Goal: Task Accomplishment & Management: Manage account settings

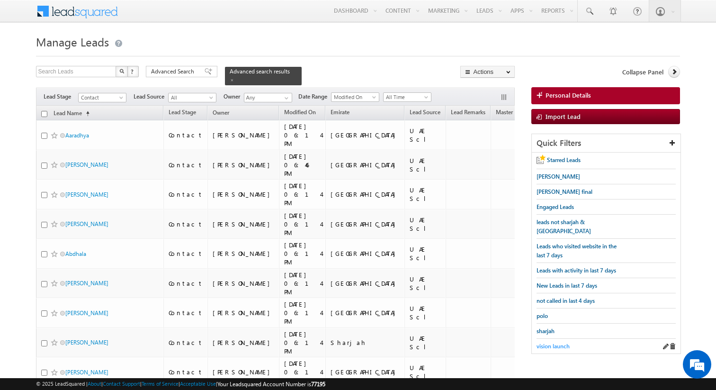
click at [543, 343] on span "vision launch" at bounding box center [553, 346] width 33 height 7
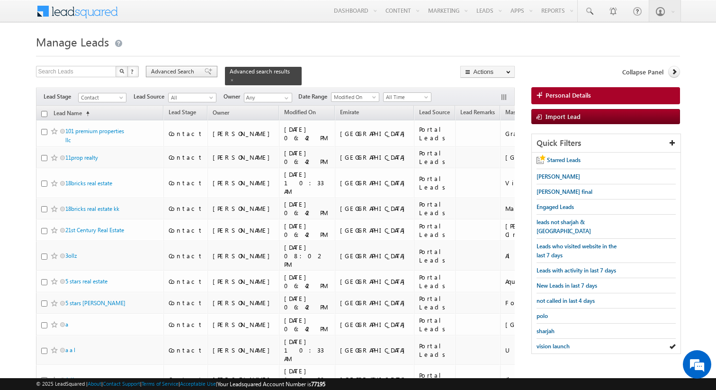
click at [184, 72] on span "Advanced Search" at bounding box center [174, 71] width 46 height 9
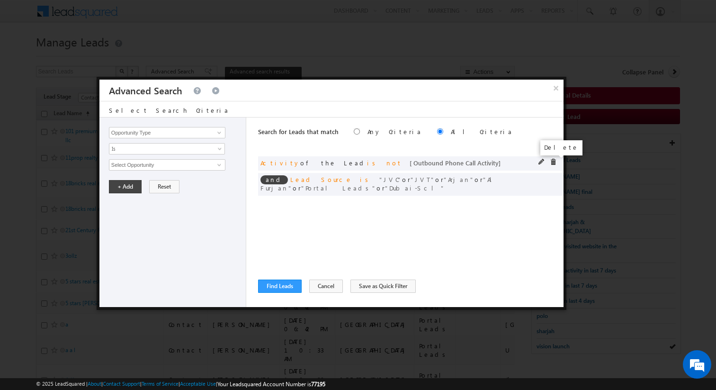
click at [553, 162] on span at bounding box center [553, 162] width 7 height 7
click at [0, 0] on span at bounding box center [0, 0] width 0 height 0
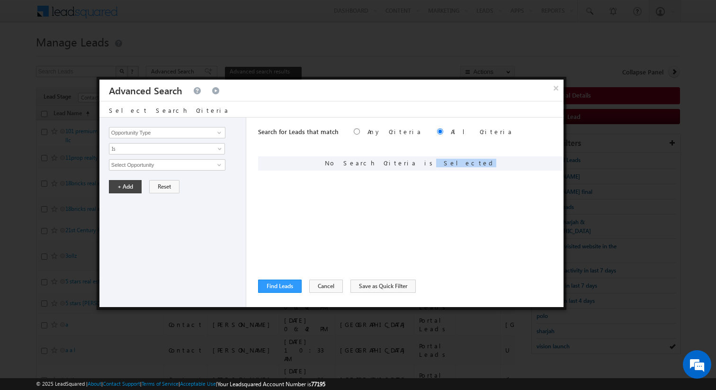
click at [389, 184] on div "Search for Leads that match Any Criteria All Criteria Note that the current tri…" at bounding box center [411, 212] width 306 height 190
click at [181, 132] on input "Opportunity Type" at bounding box center [167, 132] width 117 height 11
type input "Modified On"
click at [163, 164] on span "All Time" at bounding box center [160, 165] width 103 height 9
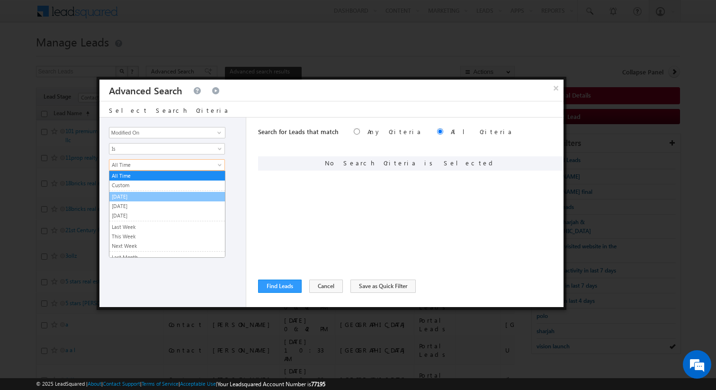
click at [140, 195] on link "[DATE]" at bounding box center [167, 196] width 116 height 9
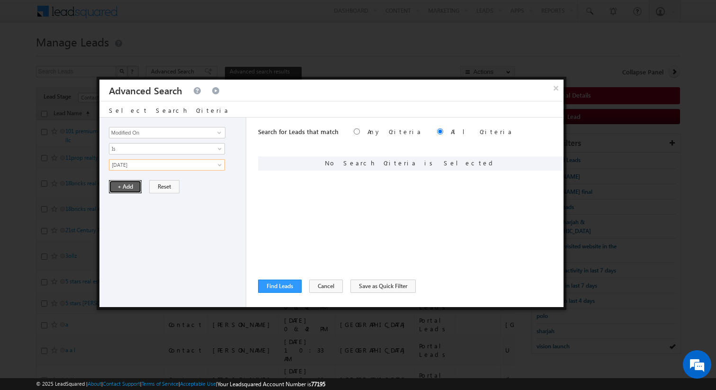
click at [128, 189] on button "+ Add" at bounding box center [125, 186] width 33 height 13
click at [146, 130] on input "Opportunity Type" at bounding box center [167, 132] width 117 height 11
type input "Last Activity Date"
click at [140, 148] on span "Is" at bounding box center [160, 149] width 103 height 9
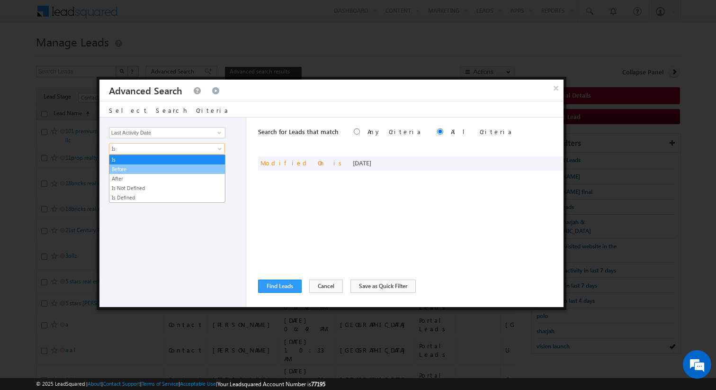
click at [131, 167] on link "Before" at bounding box center [167, 169] width 116 height 9
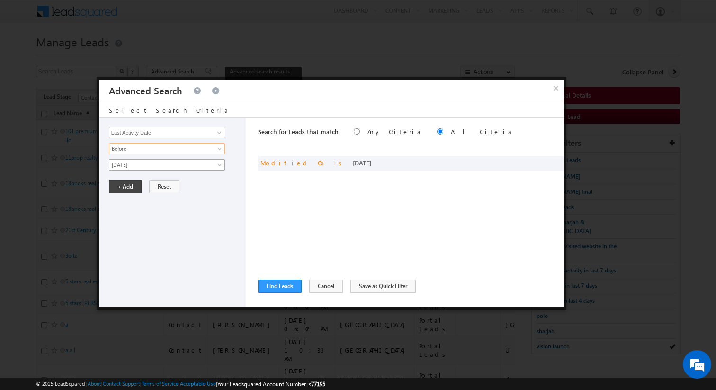
click at [126, 165] on span "[DATE]" at bounding box center [160, 165] width 103 height 9
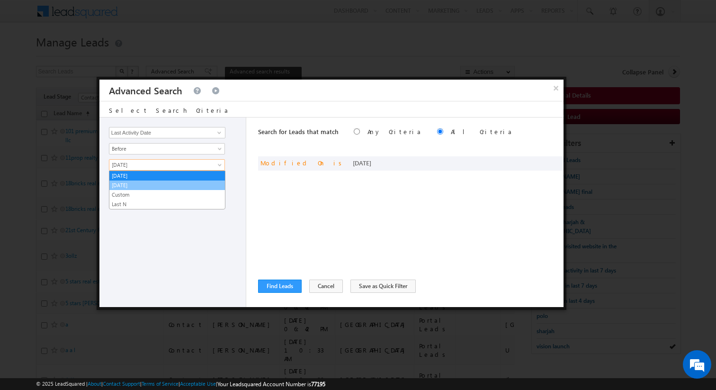
click at [128, 184] on link "[DATE]" at bounding box center [167, 185] width 116 height 9
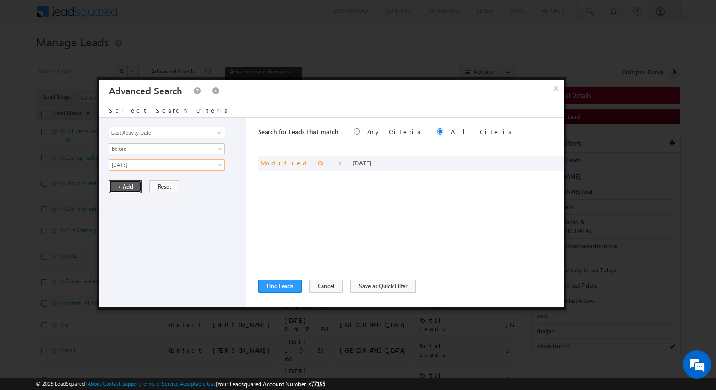
click at [125, 187] on button "+ Add" at bounding box center [125, 186] width 33 height 13
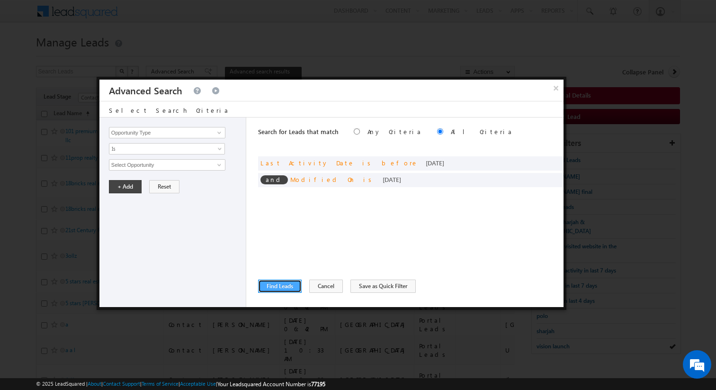
click at [286, 284] on button "Find Leads" at bounding box center [280, 286] width 44 height 13
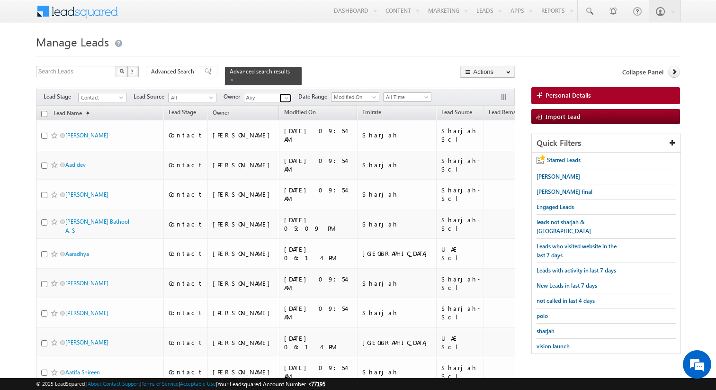
click at [286, 99] on span at bounding box center [287, 98] width 8 height 8
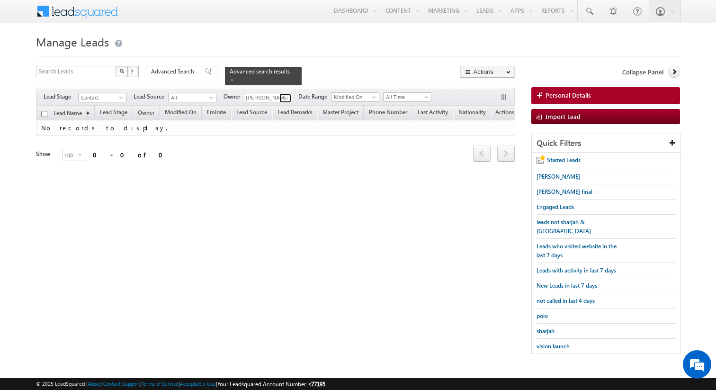
click at [283, 99] on span at bounding box center [287, 98] width 8 height 8
click at [288, 99] on span at bounding box center [287, 98] width 8 height 8
type input "[PERSON_NAME]"
click at [191, 71] on span "Advanced Search" at bounding box center [174, 71] width 46 height 9
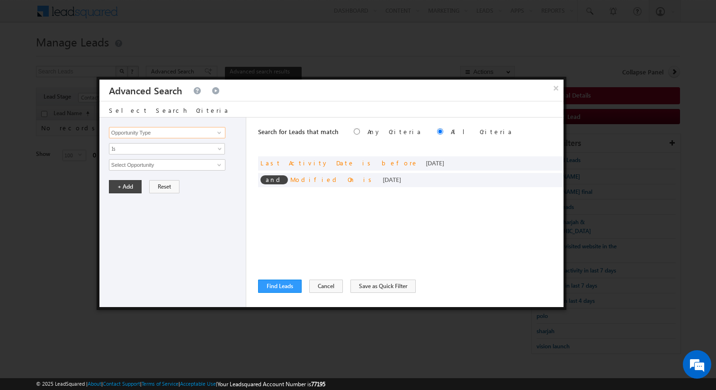
click at [175, 133] on input "Opportunity Type" at bounding box center [167, 132] width 117 height 11
type input "Lead Activity"
click at [168, 148] on span "Is" at bounding box center [160, 149] width 103 height 9
click at [149, 158] on link "Is" at bounding box center [167, 159] width 116 height 9
click at [145, 163] on input "Select Activity" at bounding box center [167, 164] width 117 height 11
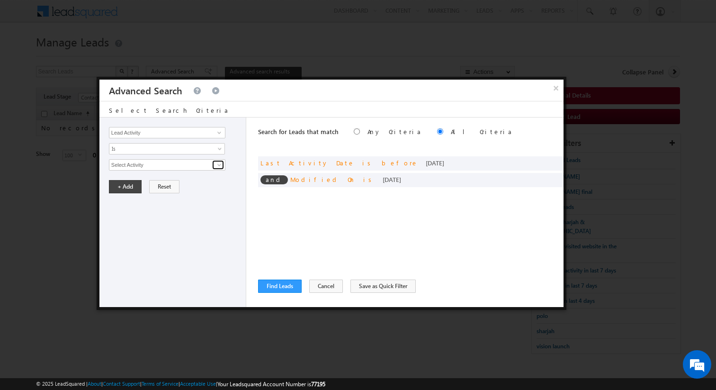
click at [217, 167] on span at bounding box center [220, 165] width 8 height 8
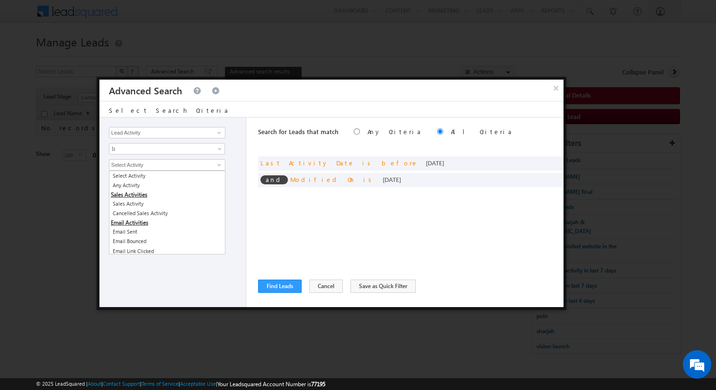
click at [238, 171] on div "Opportunity Type Lead Activity Task Sales Group Prospect Id Address 1 Address 2…" at bounding box center [172, 212] width 147 height 190
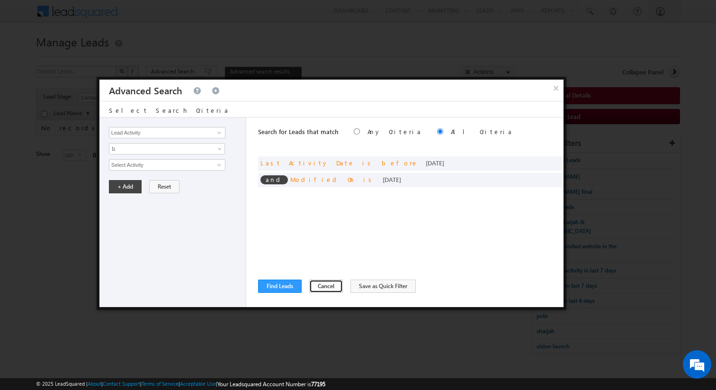
click at [326, 289] on button "Cancel" at bounding box center [326, 286] width 34 height 13
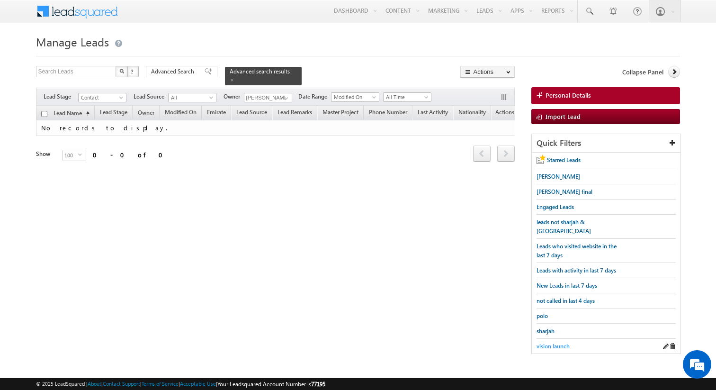
click at [548, 343] on span "vision launch" at bounding box center [553, 346] width 33 height 7
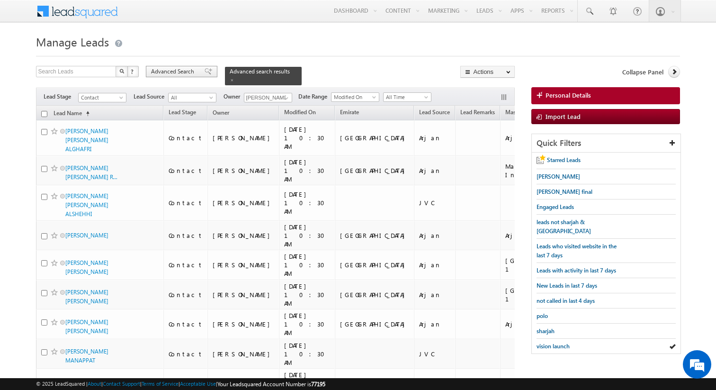
click at [162, 75] on span "Advanced Search" at bounding box center [174, 71] width 46 height 9
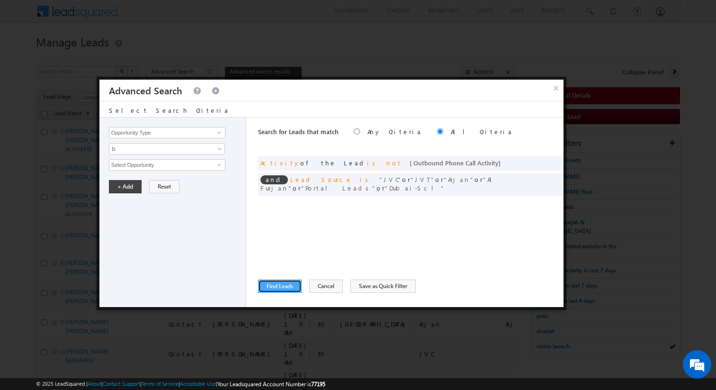
click at [292, 285] on button "Find Leads" at bounding box center [280, 286] width 44 height 13
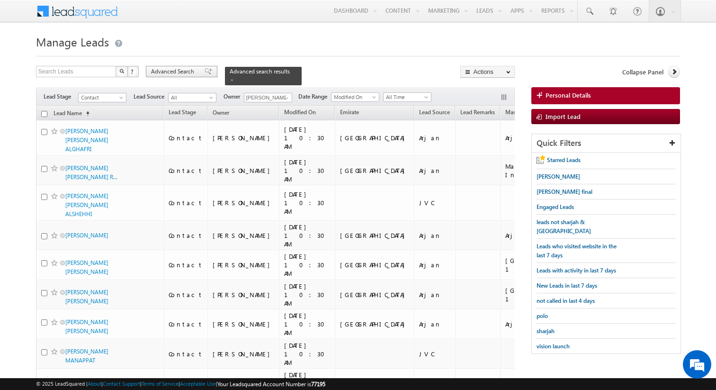
click at [194, 73] on span "Advanced Search" at bounding box center [174, 71] width 46 height 9
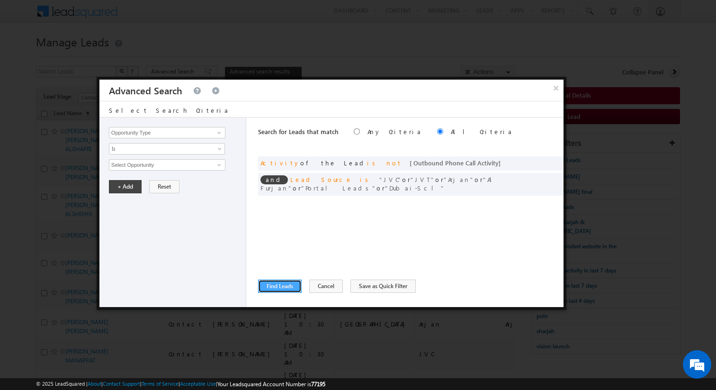
click at [280, 289] on button "Find Leads" at bounding box center [280, 286] width 44 height 13
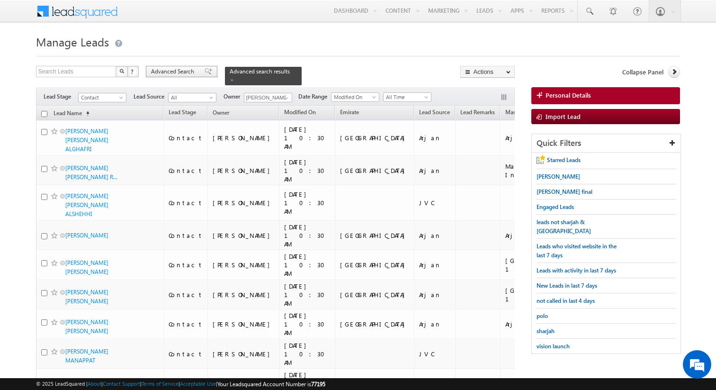
click at [193, 73] on span "Advanced Search" at bounding box center [174, 71] width 46 height 9
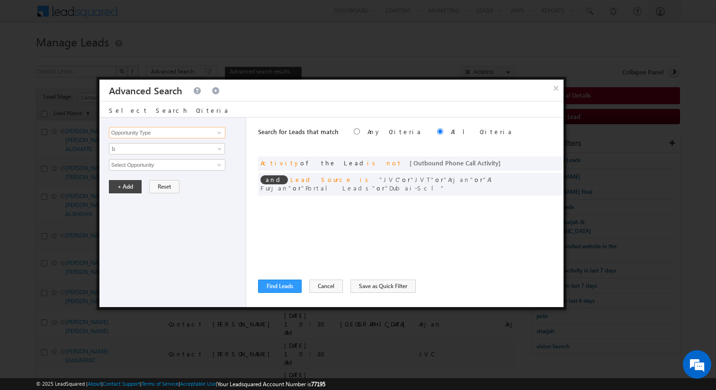
click at [210, 136] on input "Opportunity Type" at bounding box center [167, 132] width 117 height 11
type input "Owner"
click at [192, 162] on span "None Selected" at bounding box center [163, 165] width 108 height 10
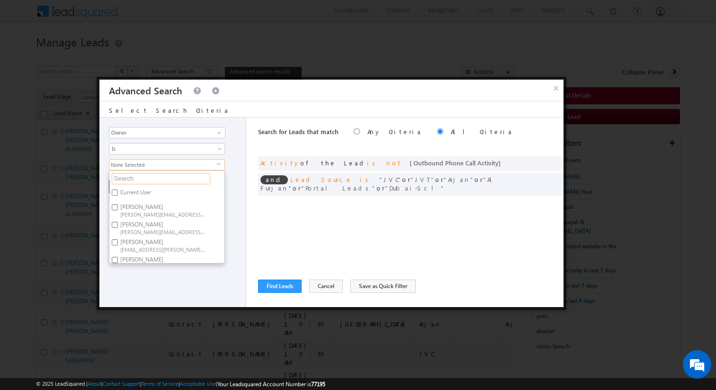
click at [167, 179] on input "text" at bounding box center [161, 178] width 99 height 11
click at [154, 205] on label "Aakash Arora aakash.arora@indglobal.ae" at bounding box center [162, 210] width 106 height 18
click at [118, 205] on input "Aakash Arora aakash.arora@indglobal.ae" at bounding box center [115, 207] width 6 height 6
checkbox input "true"
click at [150, 183] on input "text" at bounding box center [161, 178] width 99 height 11
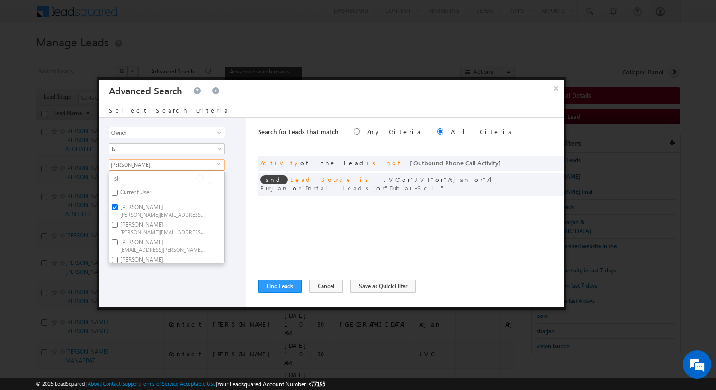
type input "sid"
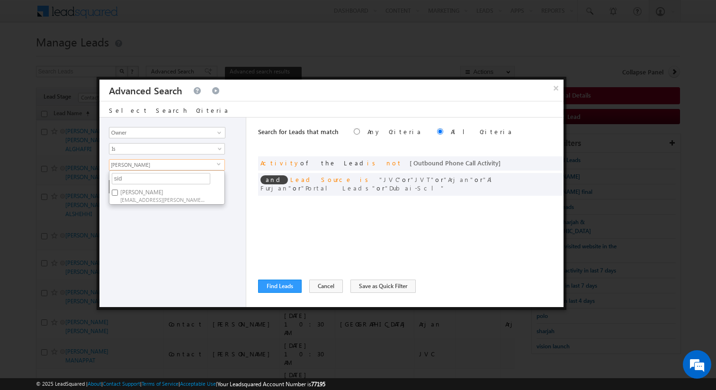
click at [146, 194] on label "Siddharth Gambhir siddharth.gambhir@indglobal.ae" at bounding box center [162, 196] width 106 height 18
click at [118, 194] on input "Siddharth Gambhir siddharth.gambhir@indglobal.ae" at bounding box center [115, 193] width 6 height 6
checkbox input "true"
click at [145, 183] on input "sid" at bounding box center [161, 178] width 99 height 11
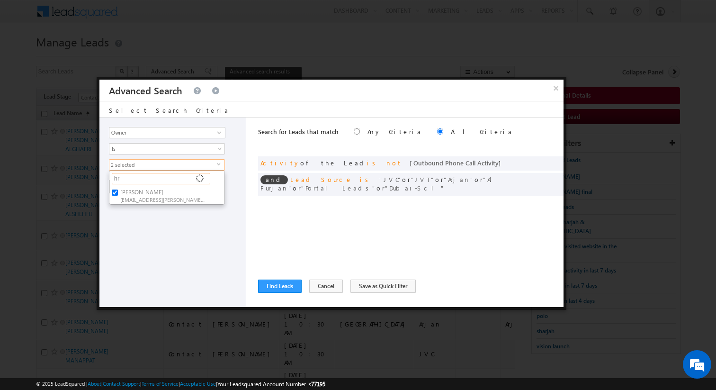
type input "hri"
click at [136, 198] on span "[EMAIL_ADDRESS][DOMAIN_NAME]" at bounding box center [162, 199] width 85 height 7
click at [118, 196] on input "Hrishav Rana hrishav.rana@indglobal.ae" at bounding box center [115, 193] width 6 height 6
checkbox input "true"
click at [142, 178] on input "hri" at bounding box center [161, 178] width 99 height 11
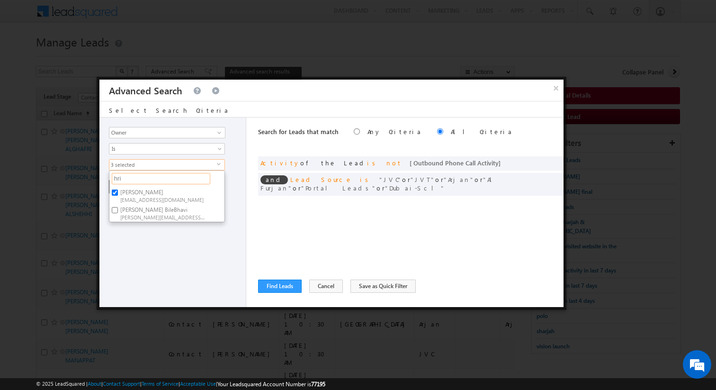
click at [142, 178] on input "hri" at bounding box center [161, 178] width 99 height 11
type input "dines"
click at [137, 195] on label "Dinesh Kumar dinesh.kumar@indglobal.ae" at bounding box center [162, 196] width 106 height 18
click at [118, 195] on input "Dinesh Kumar dinesh.kumar@indglobal.ae" at bounding box center [115, 193] width 6 height 6
checkbox input "true"
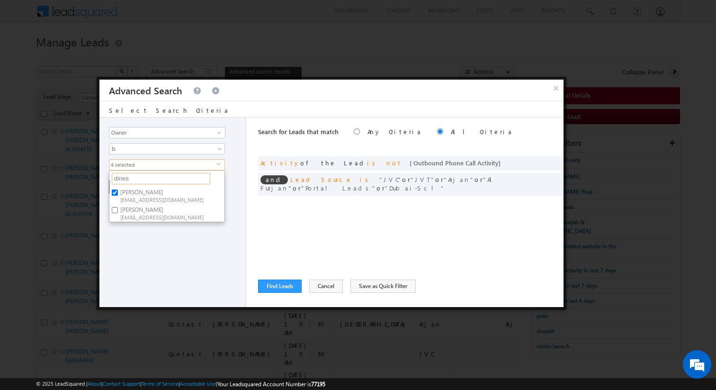
click at [149, 180] on input "dines" at bounding box center [161, 178] width 99 height 11
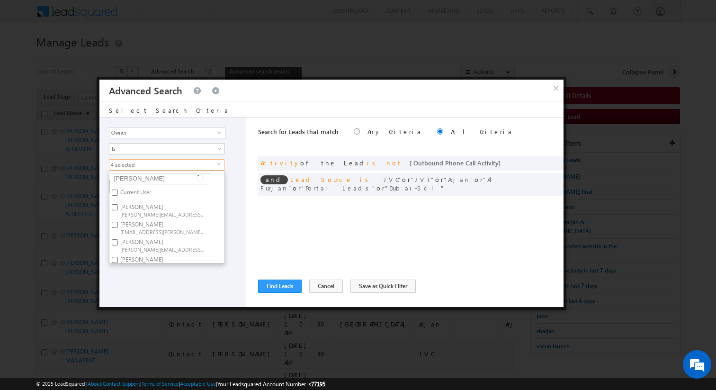
type input "josh"
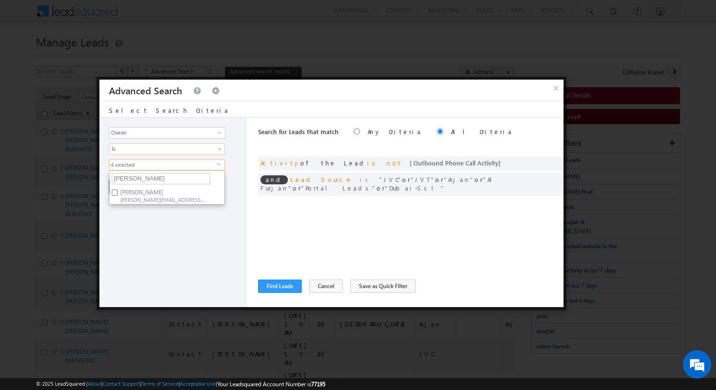
click at [144, 192] on label "Rahul Joshi rahul.joshi@indglobal.ae" at bounding box center [162, 196] width 106 height 18
click at [118, 192] on input "Rahul Joshi rahul.joshi@indglobal.ae" at bounding box center [115, 193] width 6 height 6
checkbox input "true"
click at [144, 181] on input "josh" at bounding box center [161, 178] width 99 height 11
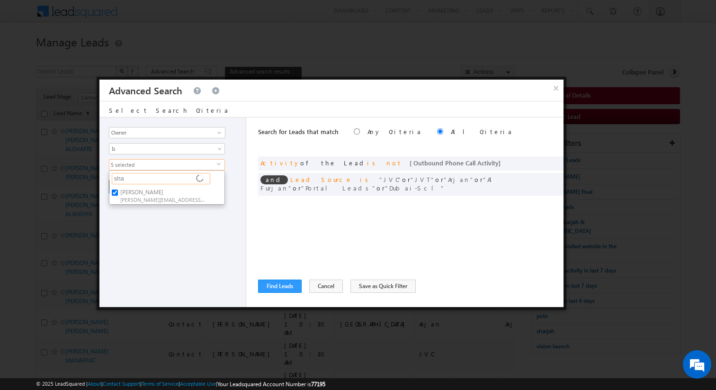
type input "shai"
click at [139, 210] on label "Shaik Basha shaik.basha@indglobal.ae" at bounding box center [162, 213] width 106 height 18
click at [118, 210] on input "Shaik Basha shaik.basha@indglobal.ae" at bounding box center [115, 210] width 6 height 6
checkbox input "true"
click at [134, 179] on input "shai" at bounding box center [161, 178] width 99 height 11
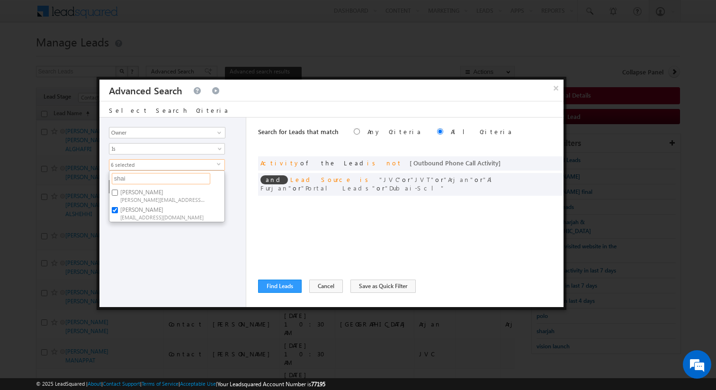
click at [134, 179] on input "shai" at bounding box center [161, 178] width 99 height 11
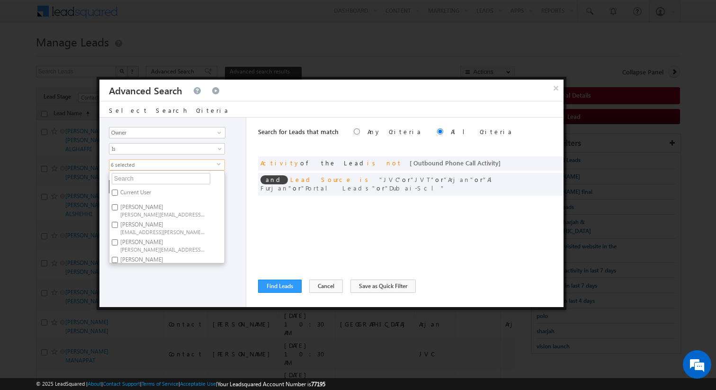
click at [242, 205] on div "Opportunity Type Lead Activity Task Sales Group Prospect Id Address 1 Address 2…" at bounding box center [172, 212] width 147 height 190
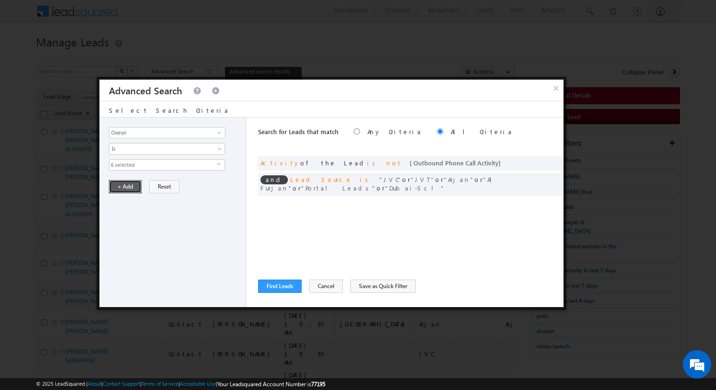
click at [126, 188] on button "+ Add" at bounding box center [125, 186] width 33 height 13
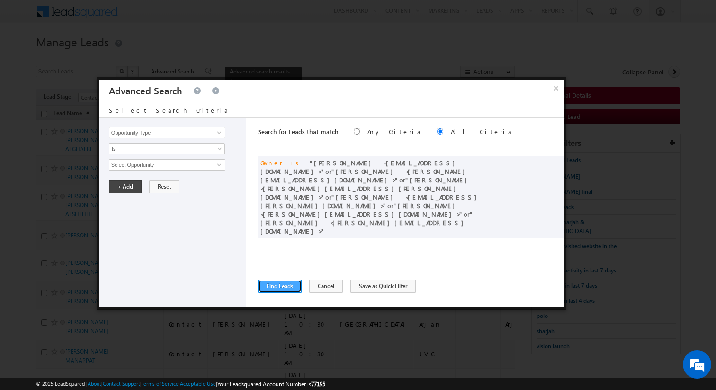
click at [284, 286] on button "Find Leads" at bounding box center [280, 286] width 44 height 13
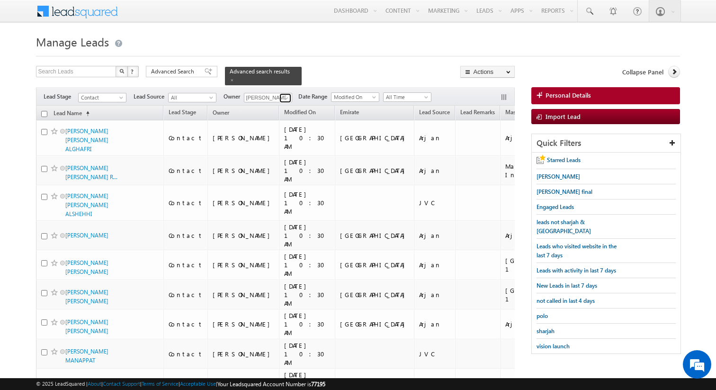
click at [284, 97] on span at bounding box center [287, 98] width 8 height 8
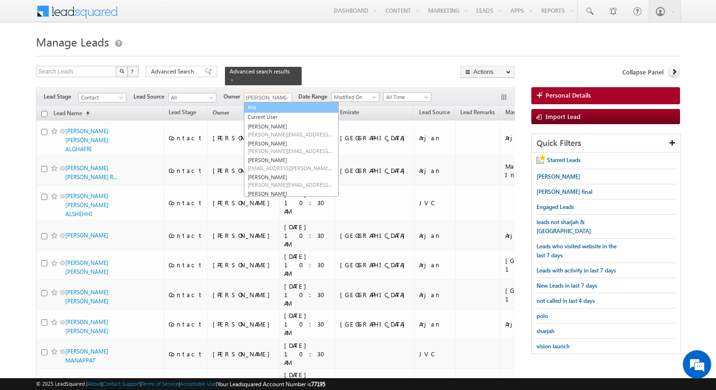
click at [275, 105] on link "Any" at bounding box center [291, 107] width 95 height 11
type input "Any"
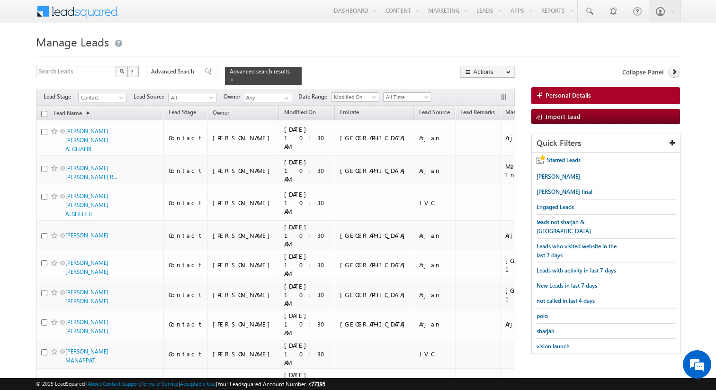
click at [46, 111] on input "checkbox" at bounding box center [44, 114] width 6 height 6
checkbox input "true"
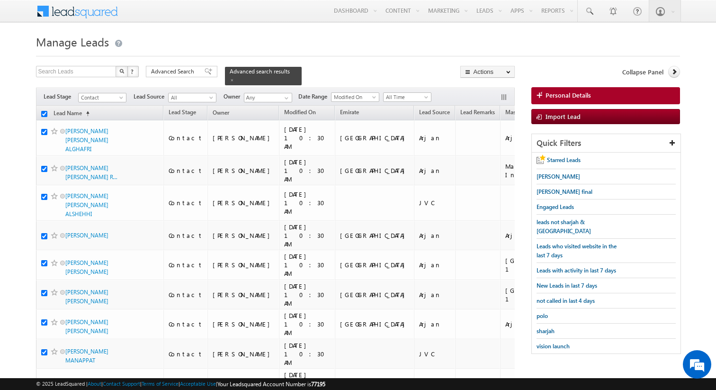
checkbox input "true"
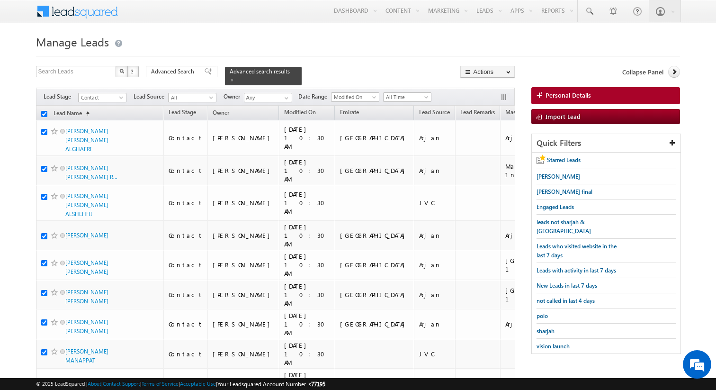
checkbox input "true"
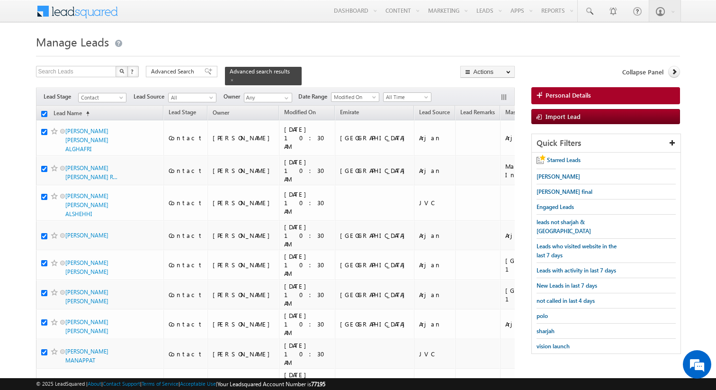
checkbox input "true"
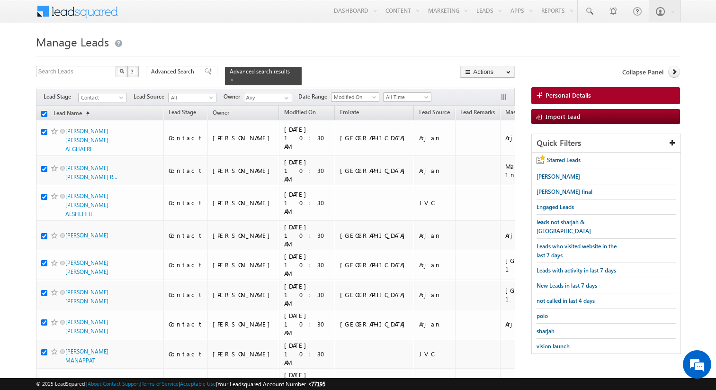
checkbox input "true"
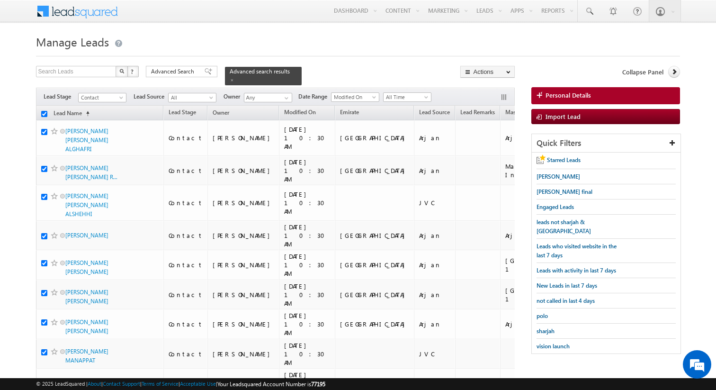
checkbox input "true"
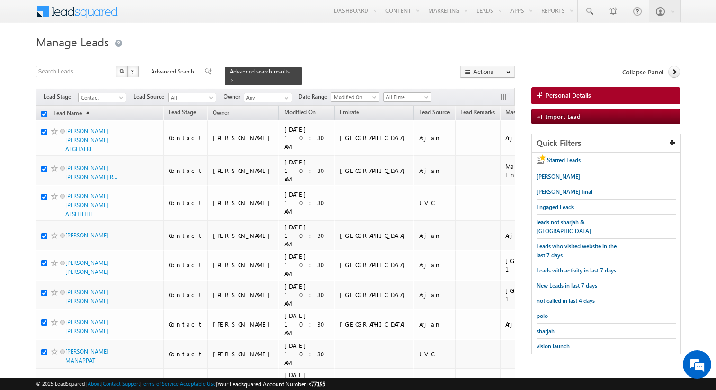
checkbox input "true"
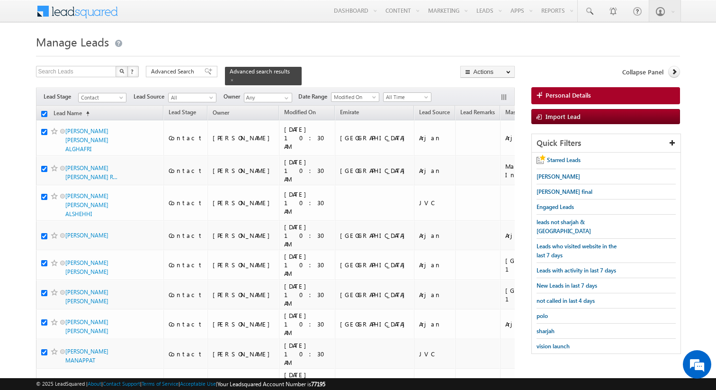
checkbox input "true"
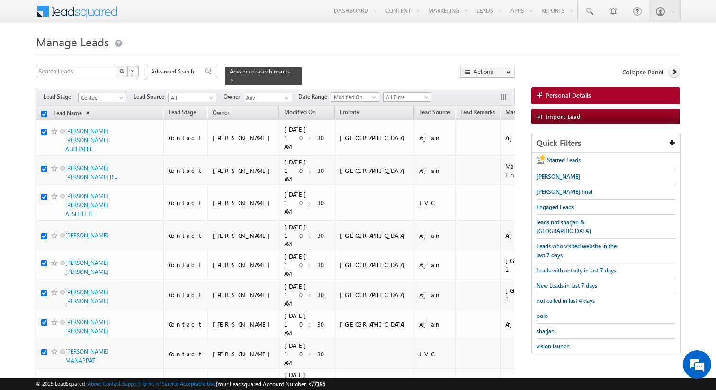
checkbox input "true"
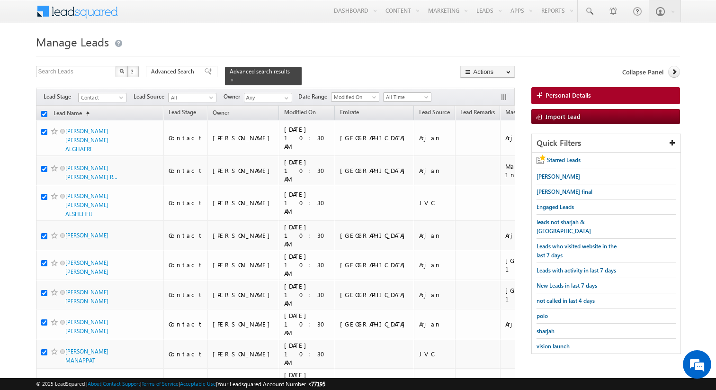
checkbox input "true"
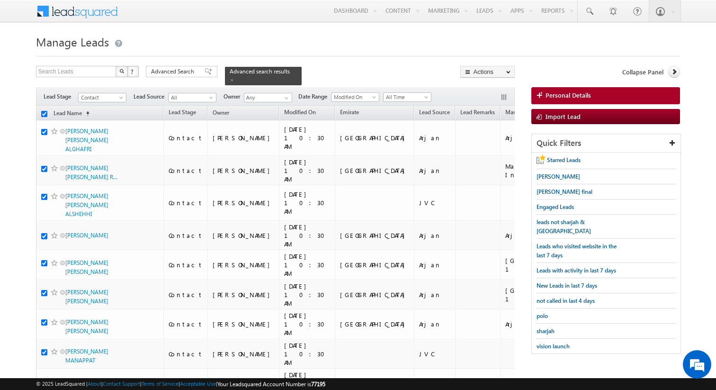
checkbox input "true"
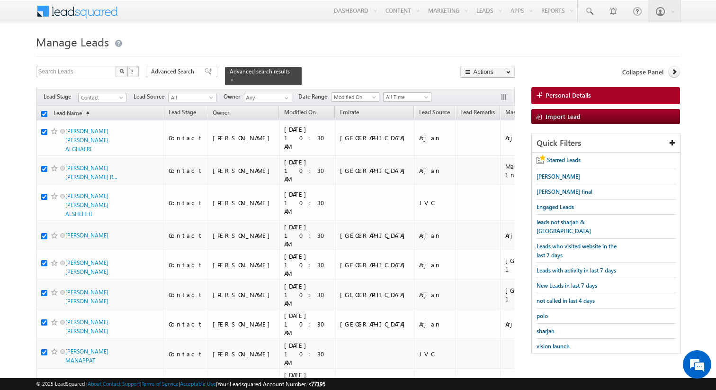
checkbox input "true"
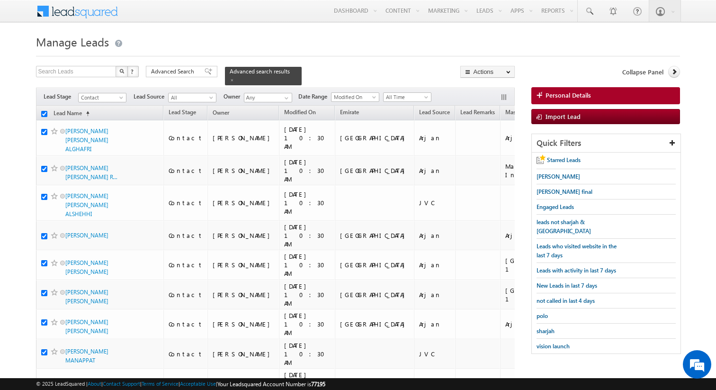
checkbox input "true"
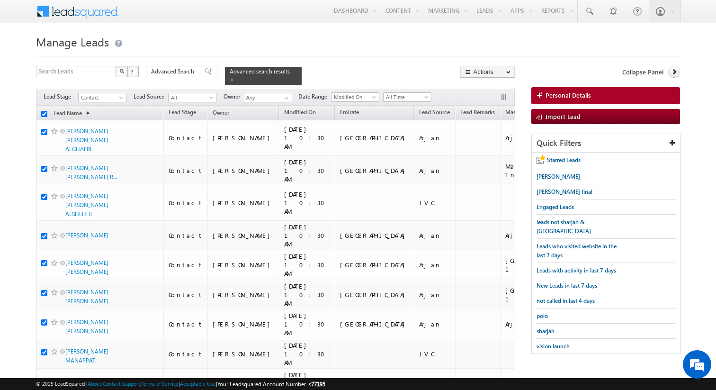
checkbox input "true"
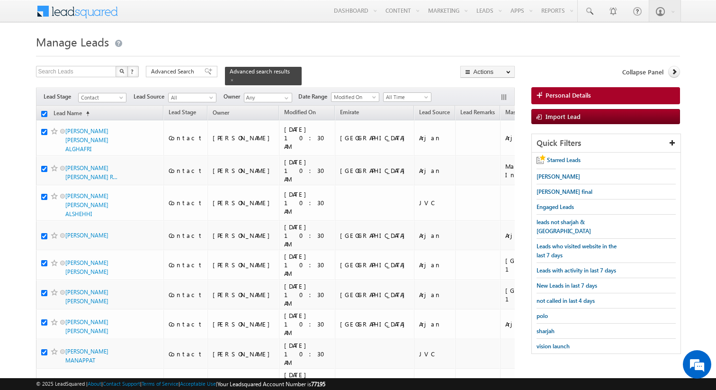
checkbox input "true"
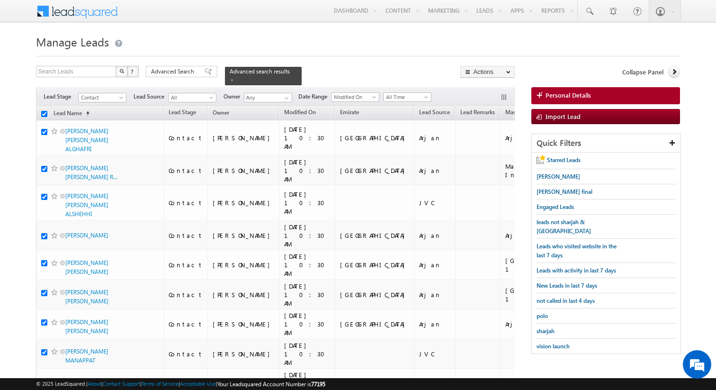
checkbox input "true"
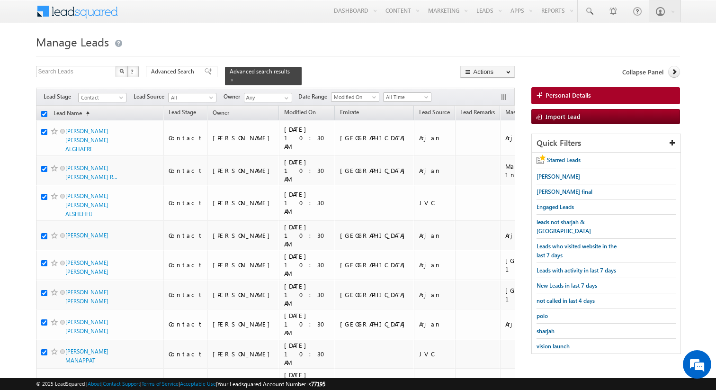
checkbox input "true"
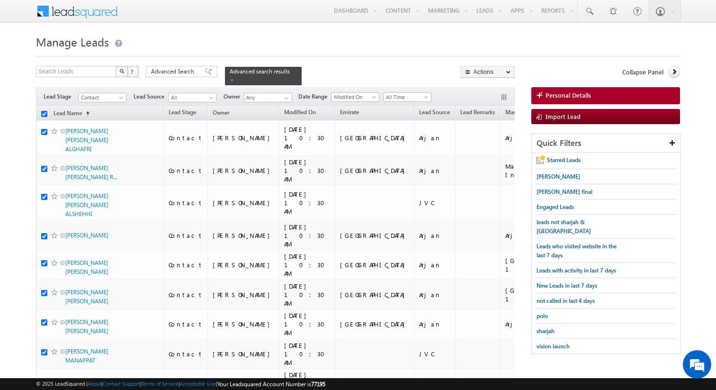
checkbox input "true"
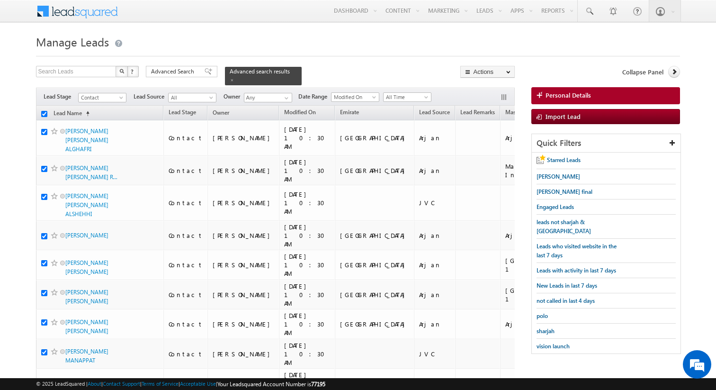
checkbox input "true"
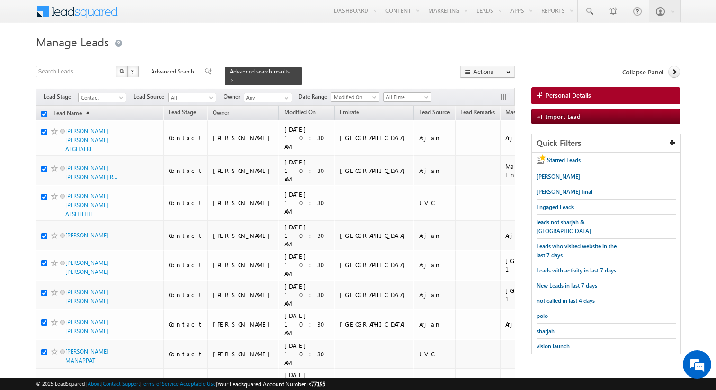
checkbox input "true"
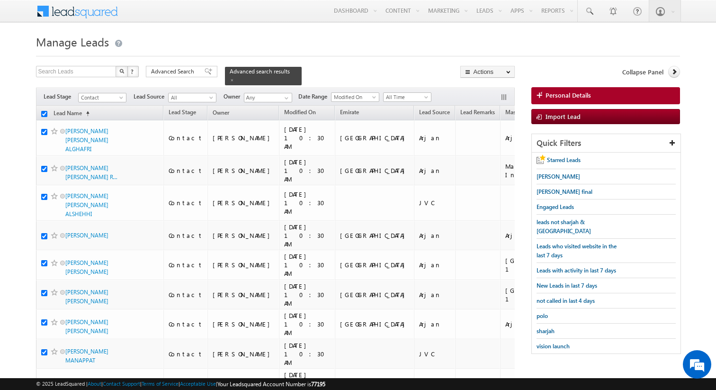
checkbox input "true"
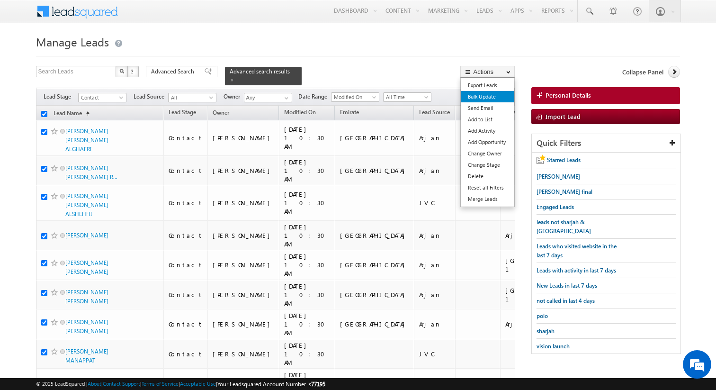
click at [489, 96] on link "Bulk Update" at bounding box center [488, 96] width 54 height 11
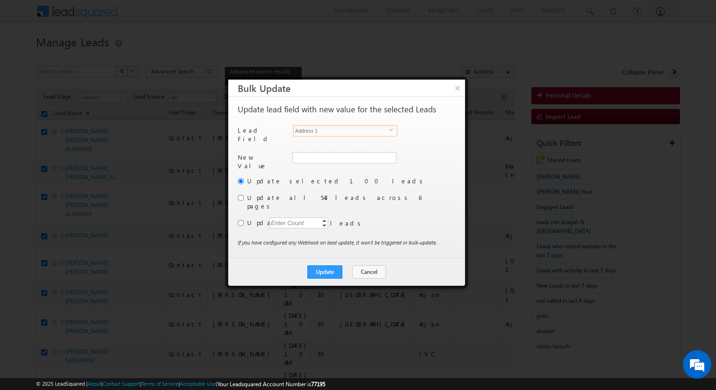
click at [366, 132] on span "Address 1" at bounding box center [342, 131] width 96 height 10
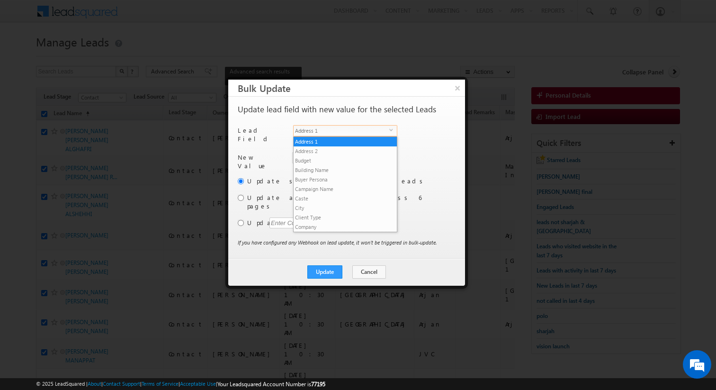
scroll to position [361, 0]
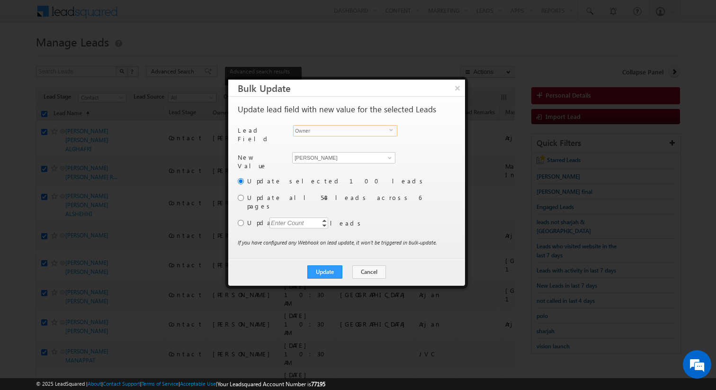
click at [439, 152] on div "New Value Owner * Kunal Sehrawat Kunal Sehrawat Kunal Sehrawat" at bounding box center [346, 164] width 216 height 24
click at [343, 130] on span "Owner" at bounding box center [342, 131] width 96 height 10
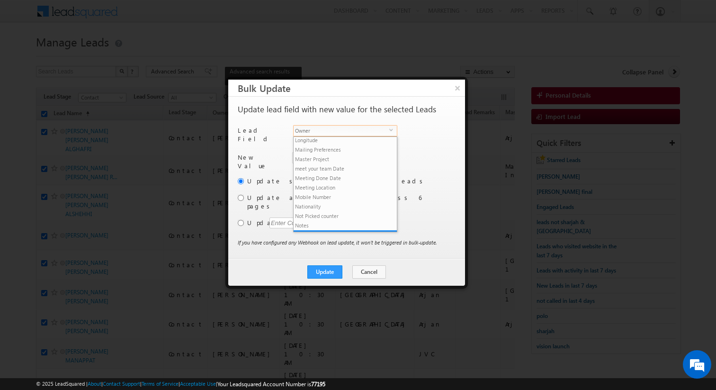
scroll to position [285, 0]
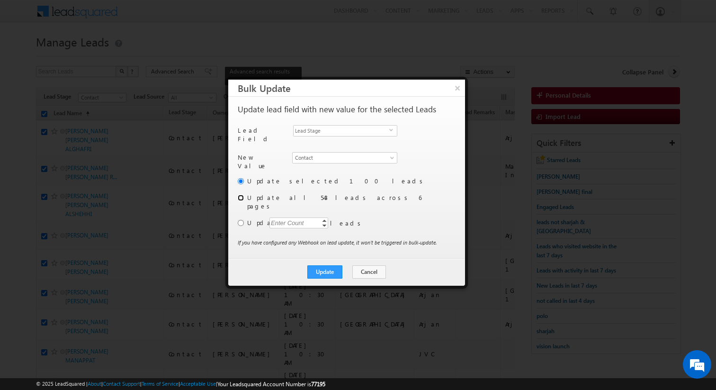
click at [243, 195] on input "radio" at bounding box center [241, 198] width 6 height 6
radio input "true"
click at [281, 258] on div "Update Cancel Close" at bounding box center [346, 271] width 237 height 27
click at [301, 258] on div "Update Cancel Close" at bounding box center [346, 271] width 237 height 27
click at [300, 258] on div "Update Cancel Close" at bounding box center [346, 271] width 237 height 27
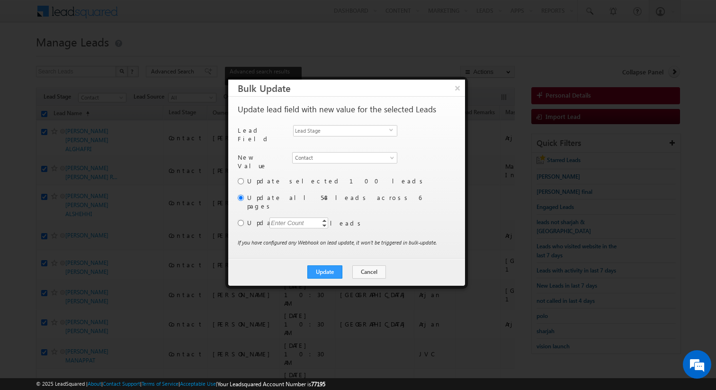
click at [417, 177] on label "Update selected 100 leads" at bounding box center [350, 181] width 207 height 9
click at [322, 265] on button "Update" at bounding box center [324, 271] width 35 height 13
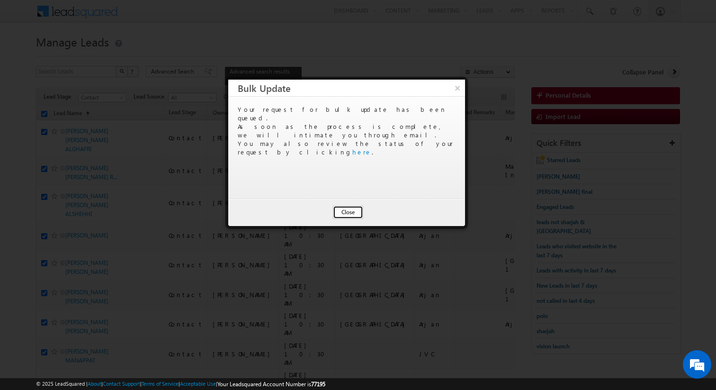
click at [352, 212] on button "Close" at bounding box center [348, 212] width 30 height 13
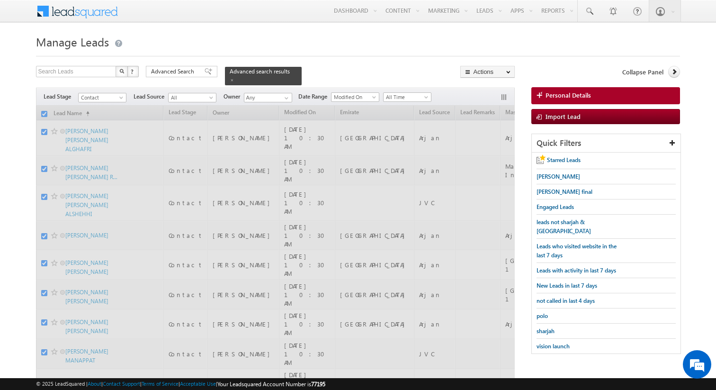
checkbox input "false"
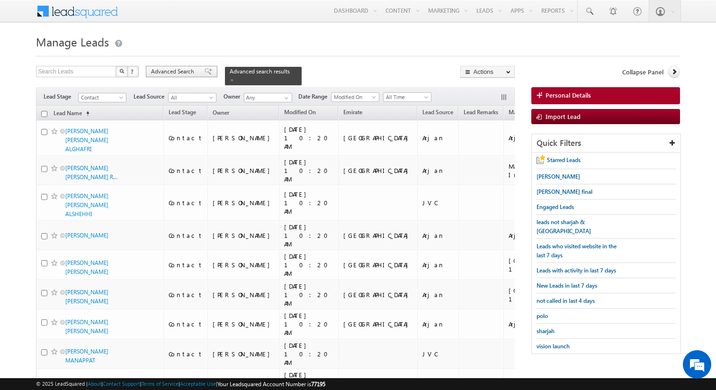
click at [184, 70] on span "Advanced Search" at bounding box center [174, 71] width 46 height 9
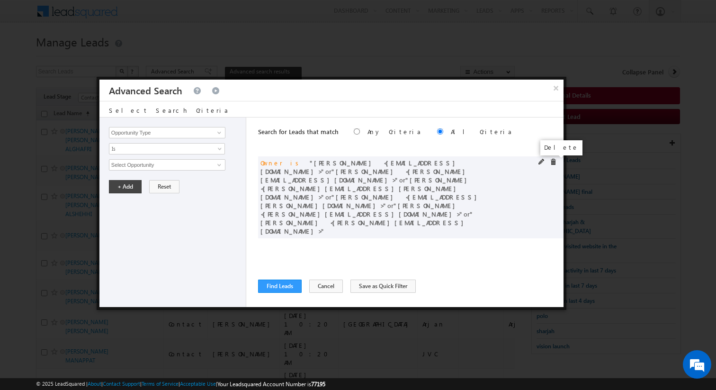
click at [552, 163] on span at bounding box center [553, 162] width 7 height 7
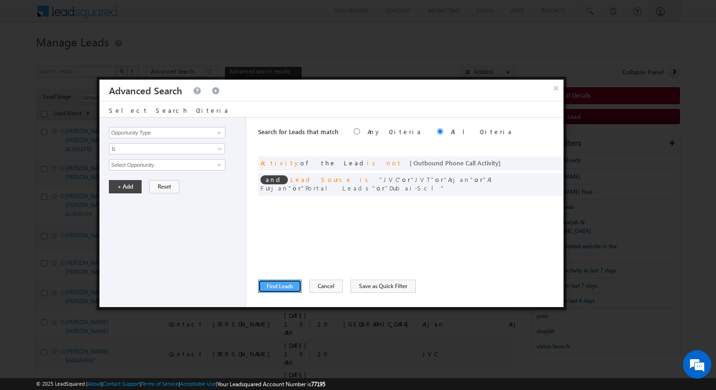
click at [278, 292] on button "Find Leads" at bounding box center [280, 286] width 44 height 13
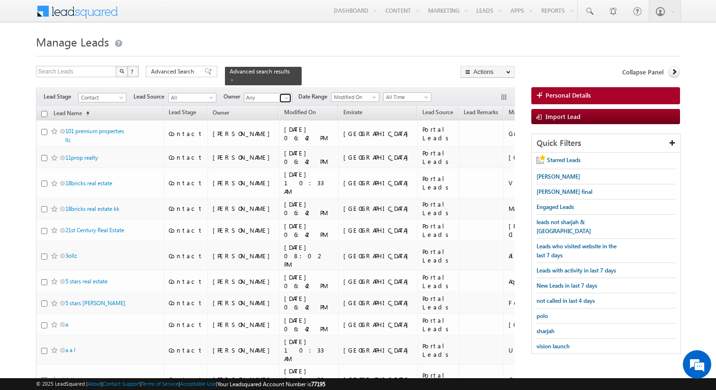
click at [288, 95] on span at bounding box center [287, 98] width 8 height 8
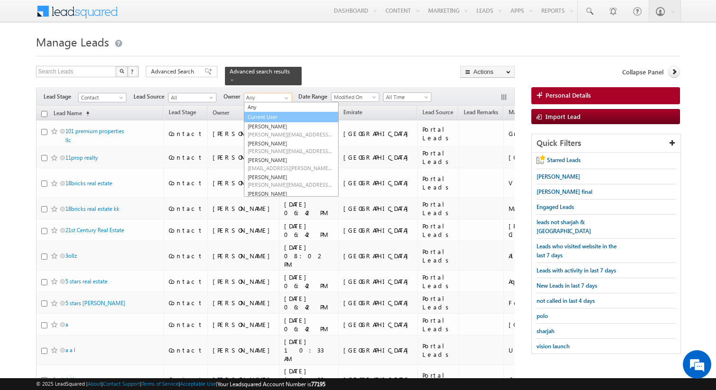
click at [269, 117] on link "Current User" at bounding box center [291, 117] width 95 height 11
type input "Current User"
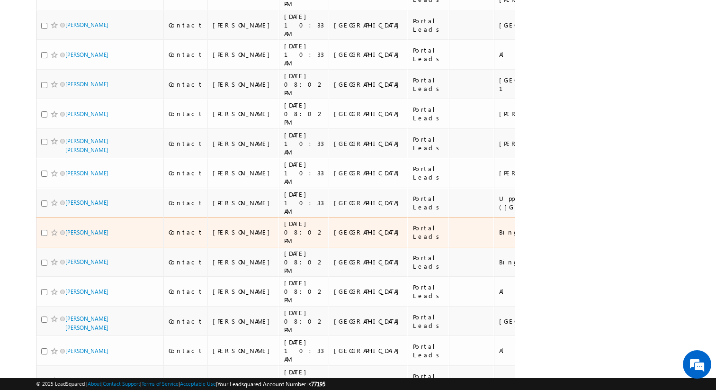
scroll to position [2042, 0]
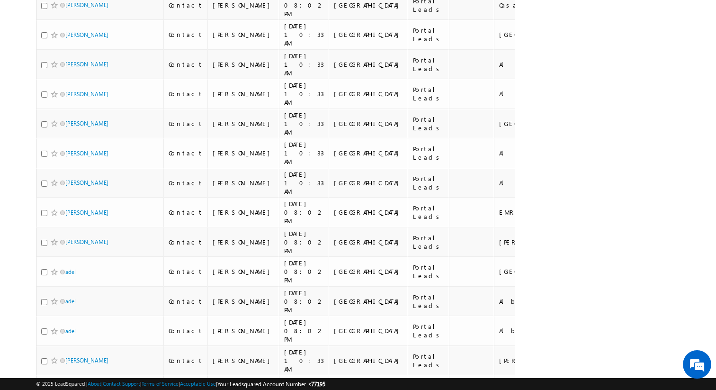
scroll to position [4241, 0]
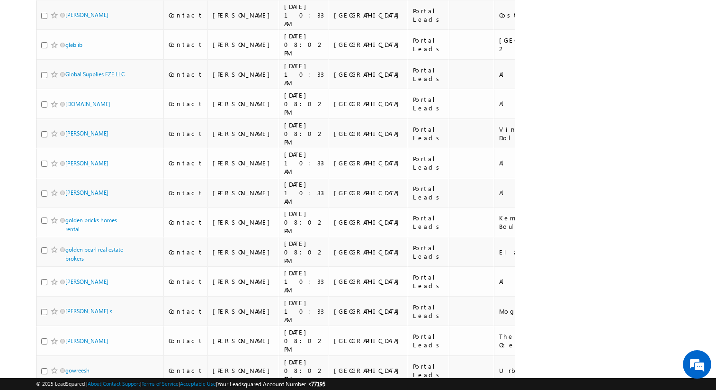
scroll to position [0, 0]
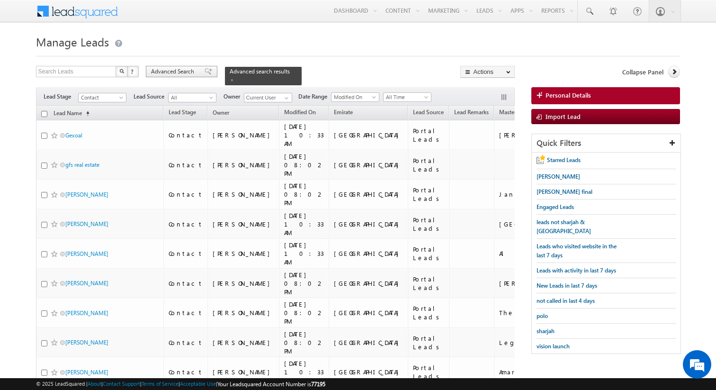
click at [188, 72] on span "Advanced Search" at bounding box center [174, 71] width 46 height 9
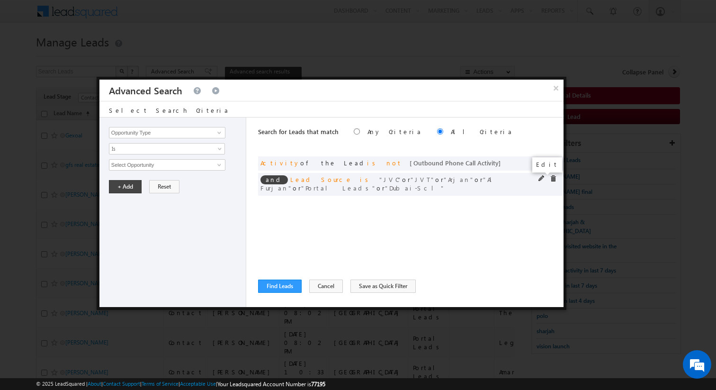
click at [540, 179] on span at bounding box center [542, 178] width 7 height 7
click at [185, 167] on span "6 selected" at bounding box center [163, 165] width 108 height 10
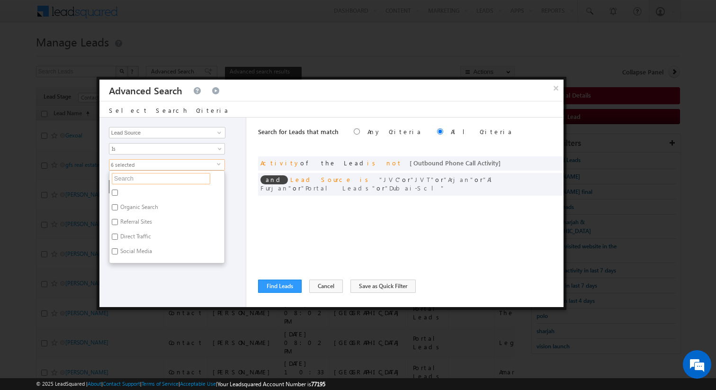
click at [157, 181] on input "text" at bounding box center [161, 178] width 99 height 11
type input "po"
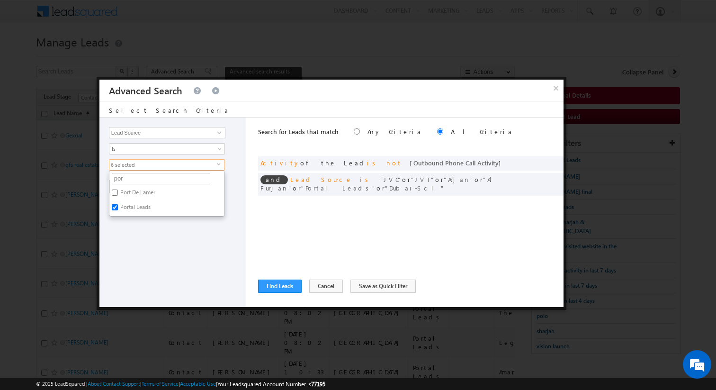
click at [144, 206] on label "Portal Leads" at bounding box center [134, 208] width 51 height 15
click at [118, 206] on input "Portal Leads" at bounding box center [115, 207] width 6 height 6
checkbox input "false"
click at [171, 228] on div "Opportunity Type Lead Activity Task Sales Group Prospect Id Address 1 Address 2…" at bounding box center [172, 212] width 147 height 190
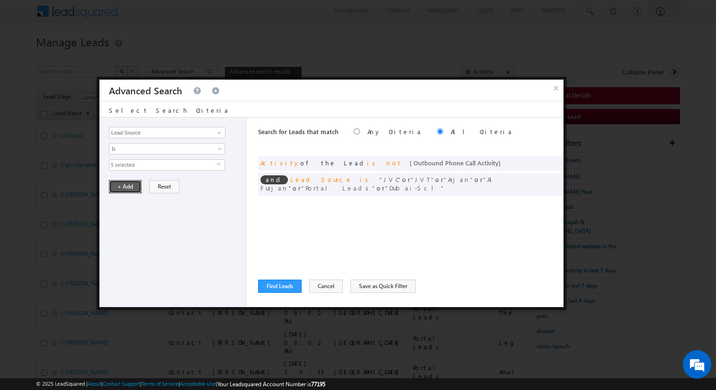
click at [130, 192] on button "+ Add" at bounding box center [125, 186] width 33 height 13
click at [277, 286] on button "Find Leads" at bounding box center [280, 286] width 44 height 13
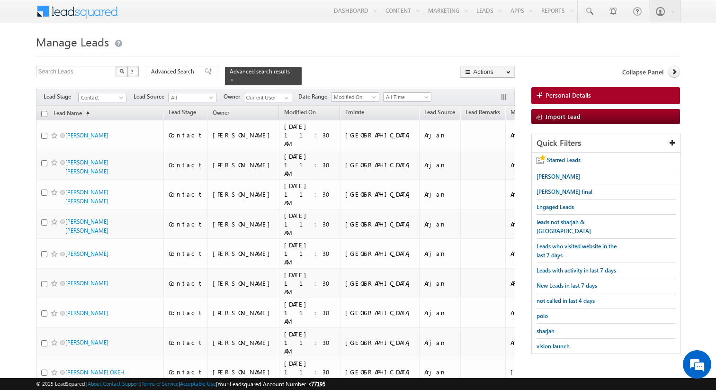
click at [44, 114] on input "checkbox" at bounding box center [44, 114] width 6 height 6
checkbox input "true"
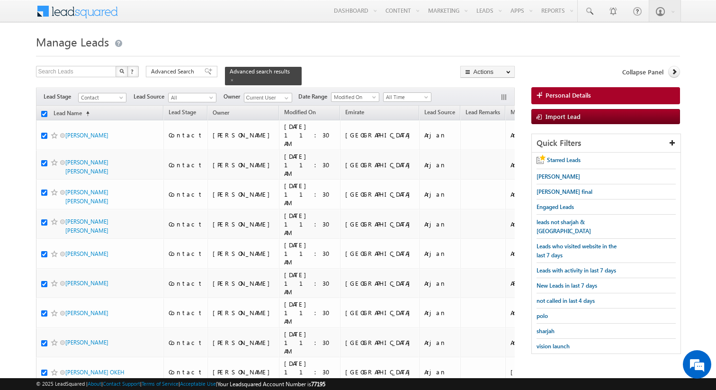
checkbox input "true"
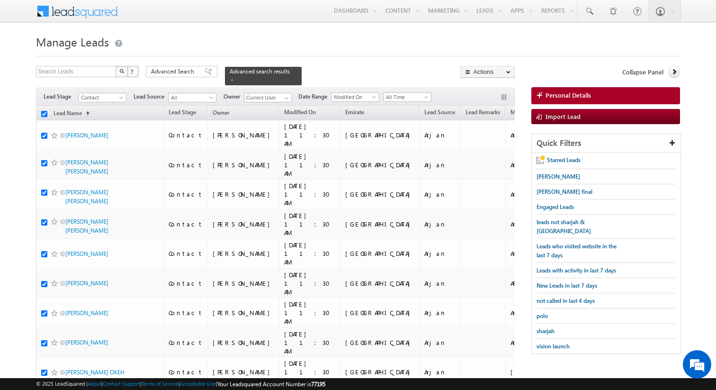
checkbox input "true"
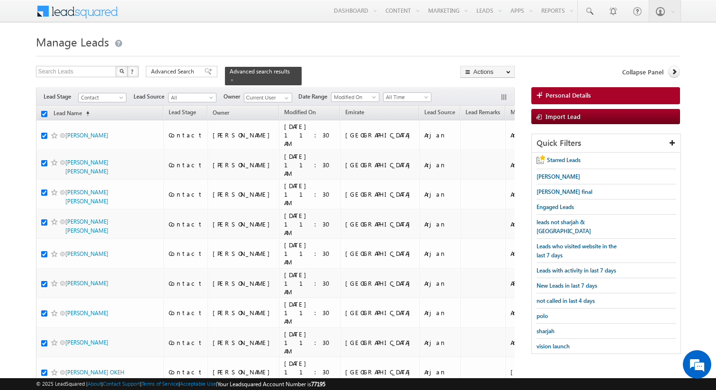
checkbox input "true"
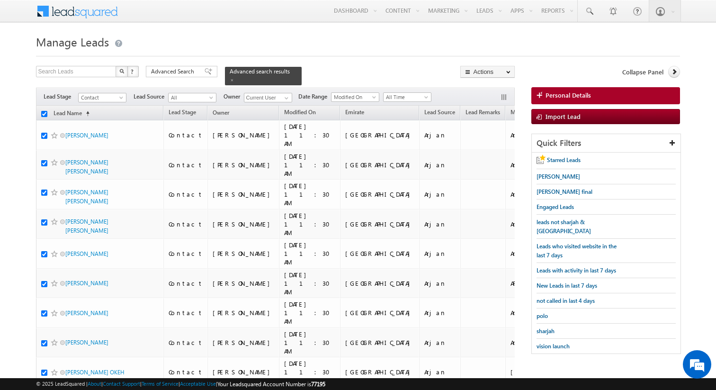
checkbox input "true"
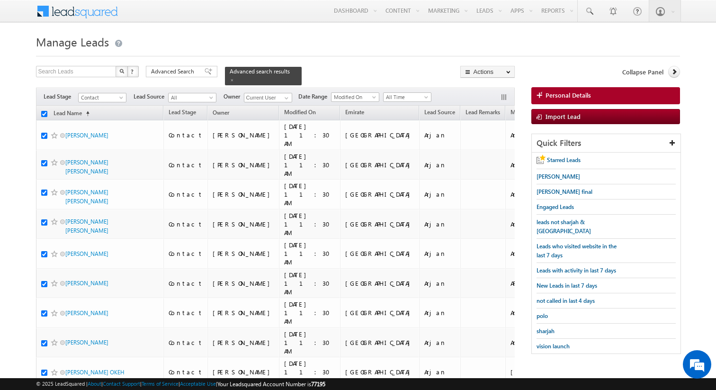
checkbox input "true"
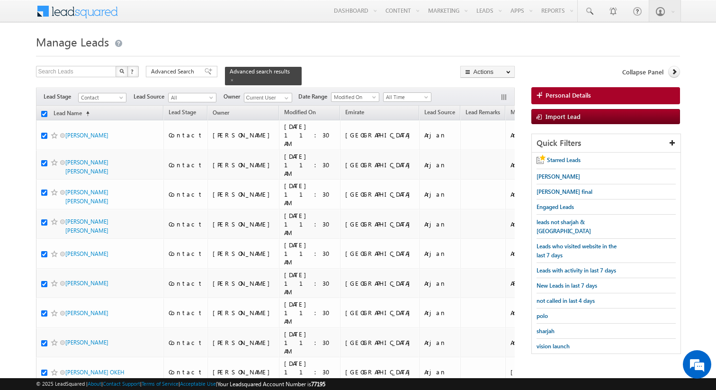
checkbox input "true"
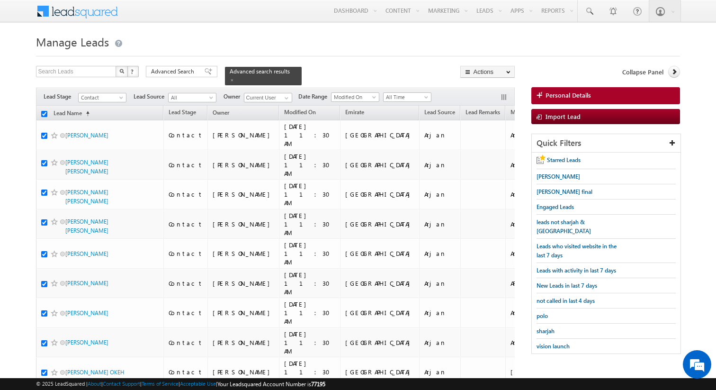
checkbox input "true"
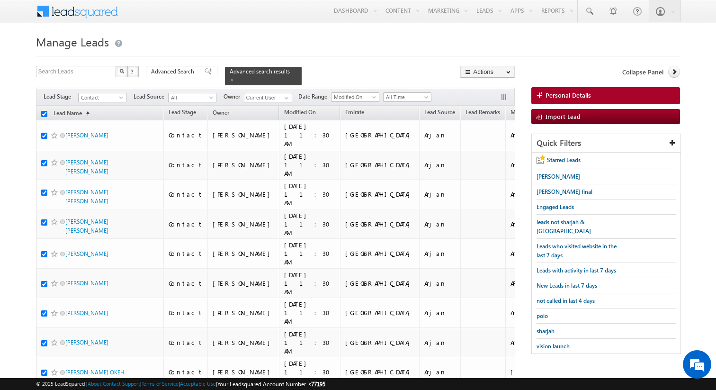
checkbox input "true"
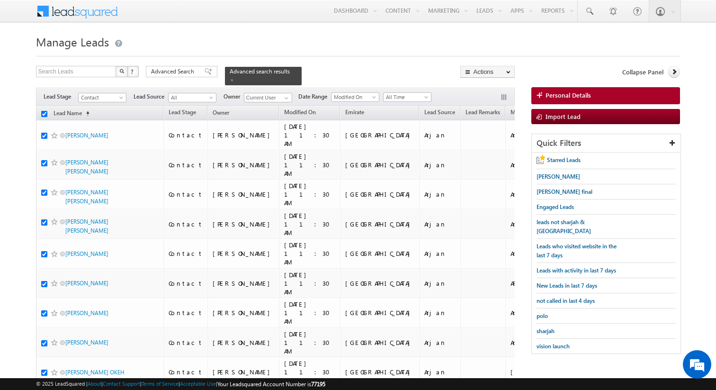
checkbox input "true"
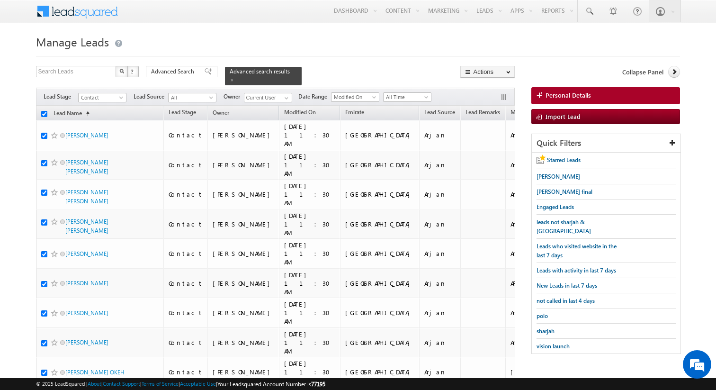
checkbox input "true"
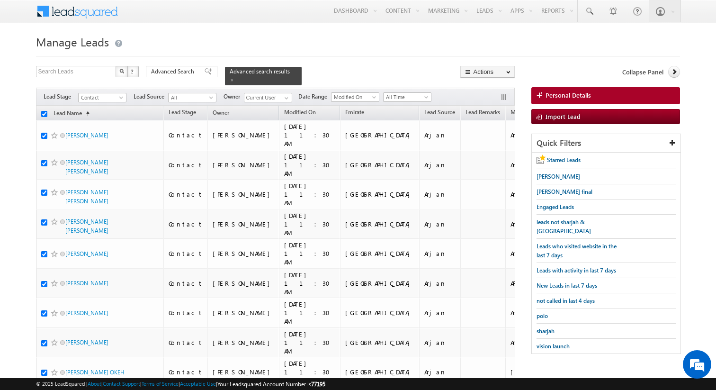
checkbox input "true"
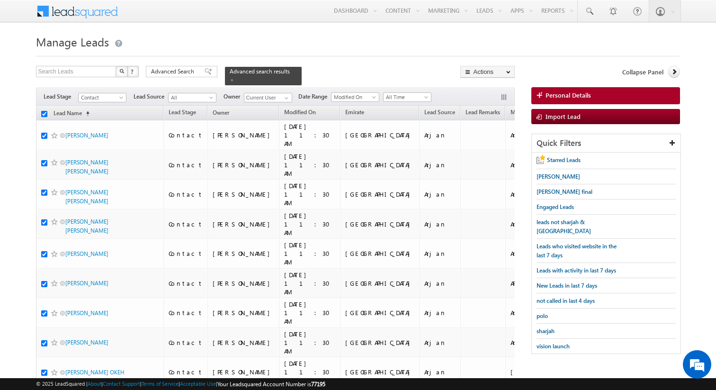
checkbox input "true"
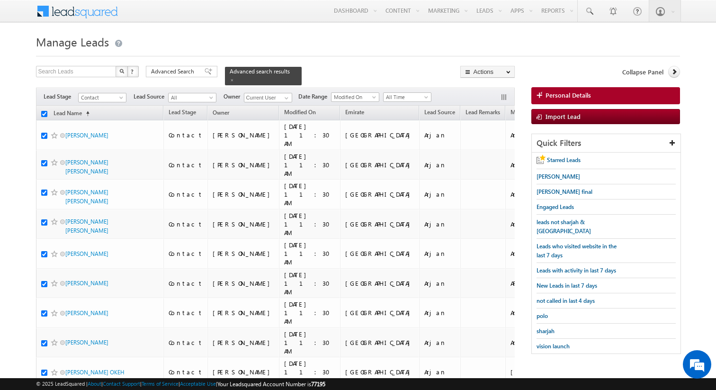
checkbox input "true"
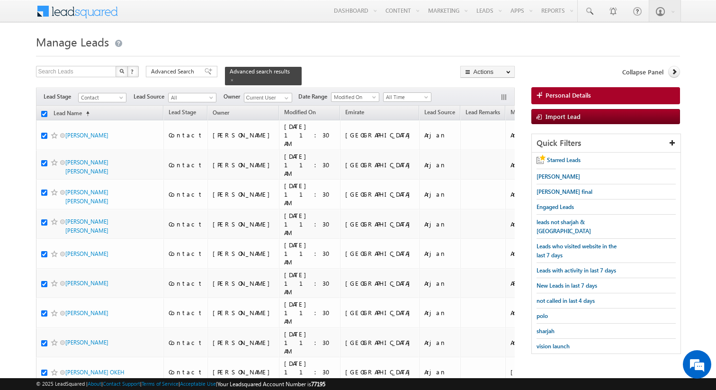
checkbox input "true"
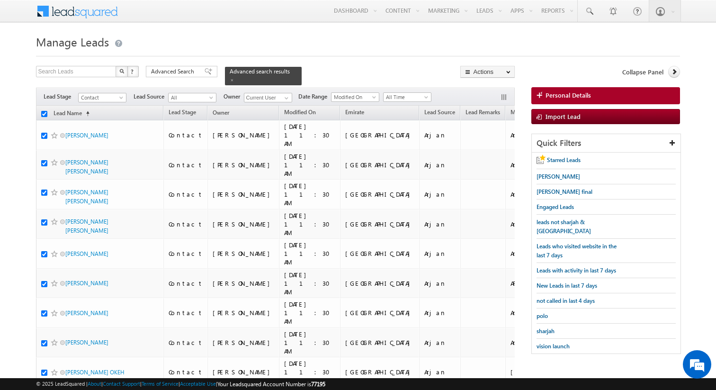
checkbox input "true"
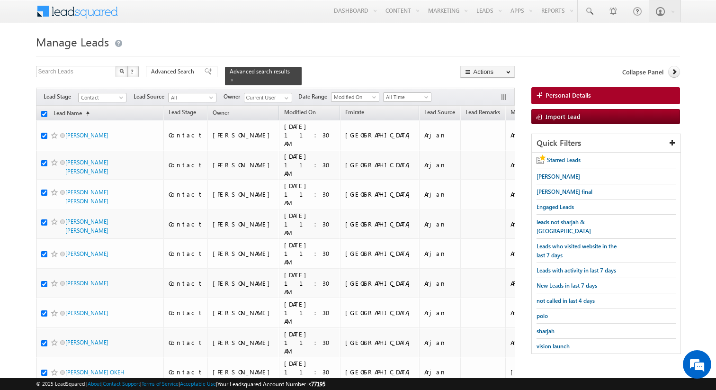
checkbox input "true"
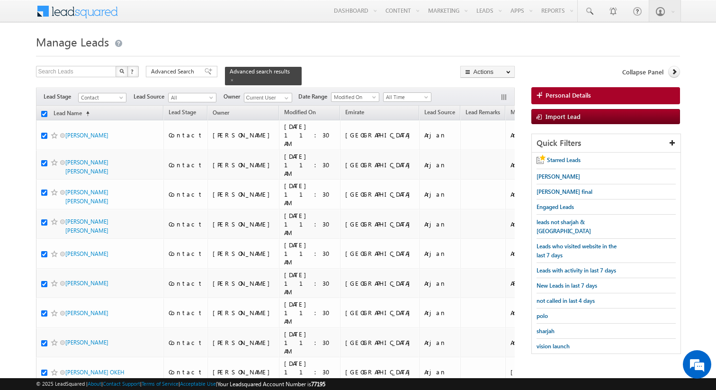
checkbox input "true"
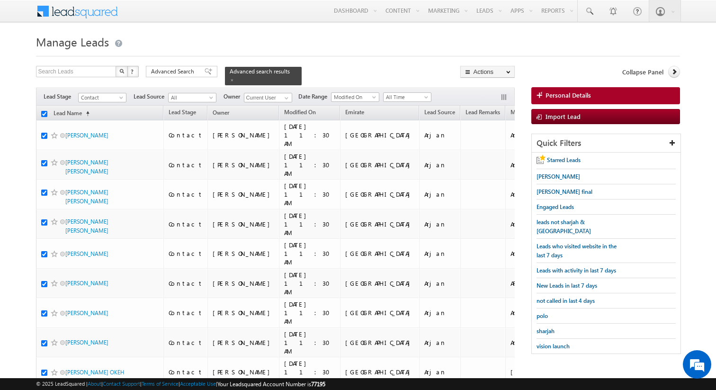
checkbox input "true"
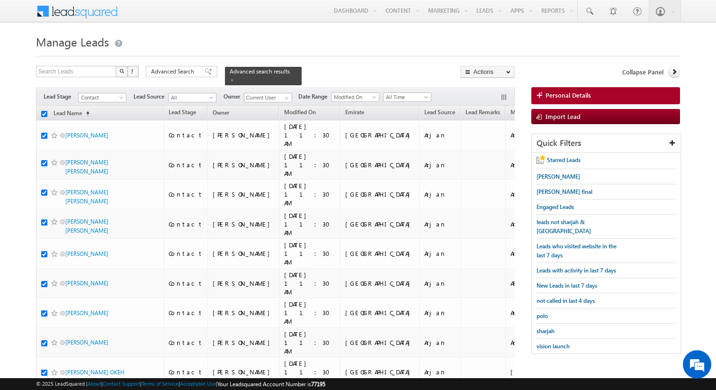
checkbox input "true"
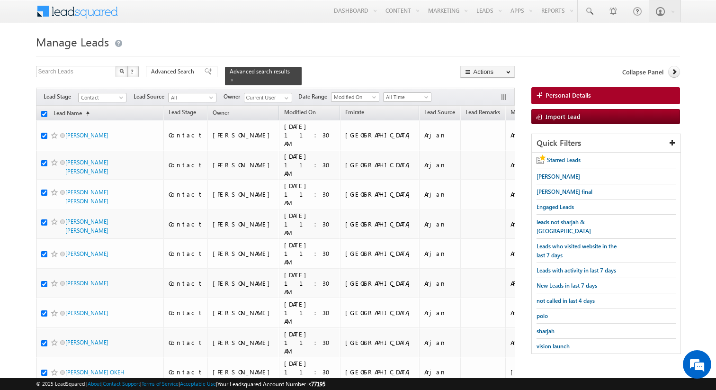
checkbox input "true"
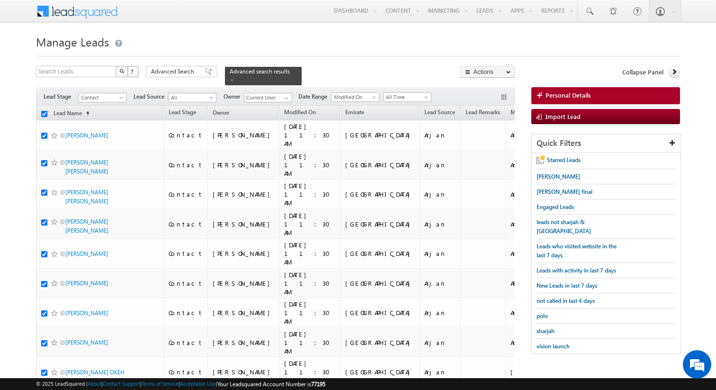
checkbox input "true"
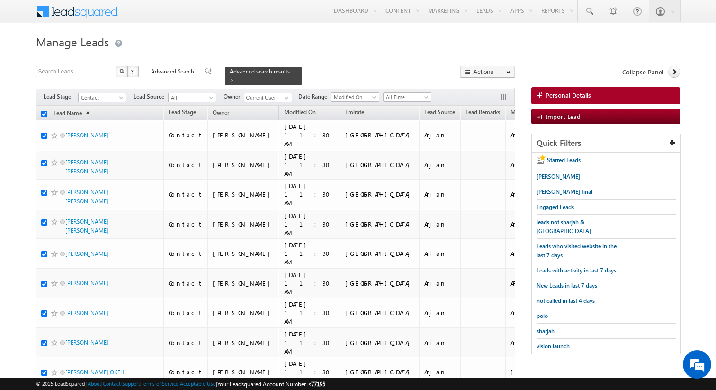
checkbox input "true"
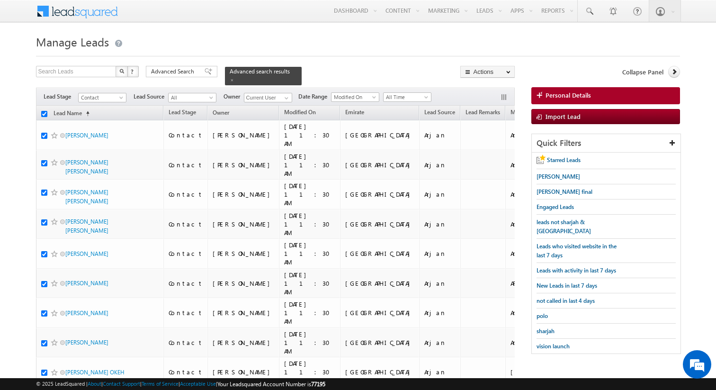
checkbox input "true"
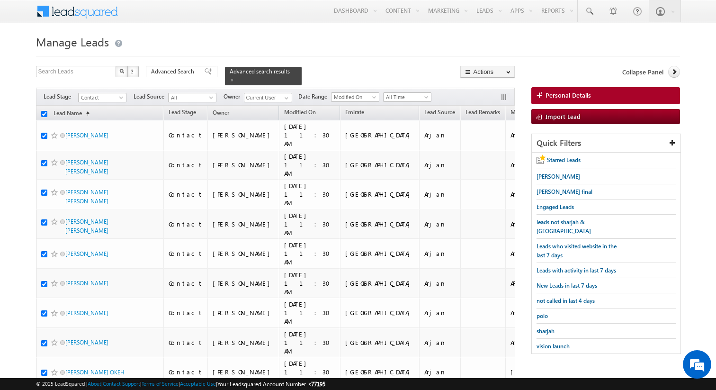
checkbox input "true"
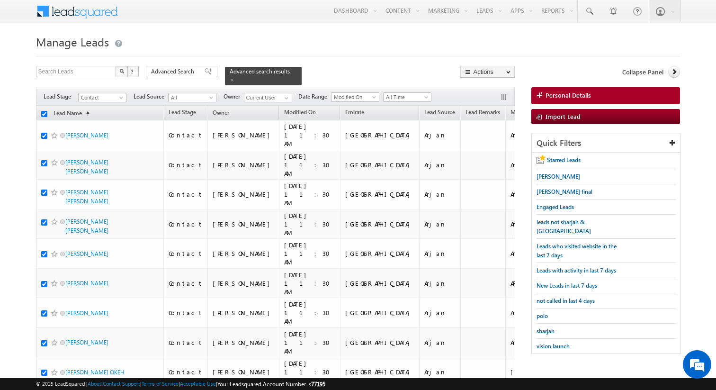
checkbox input "true"
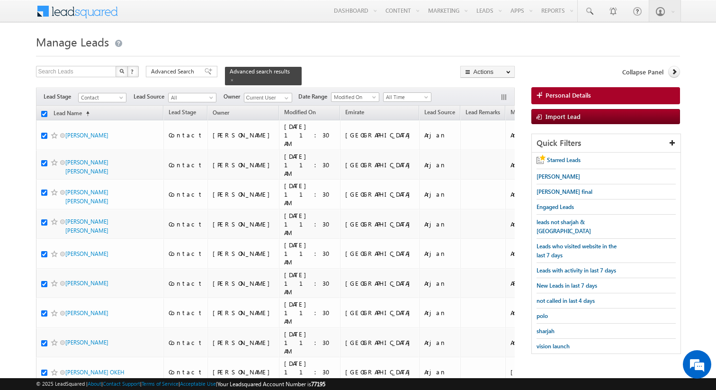
checkbox input "true"
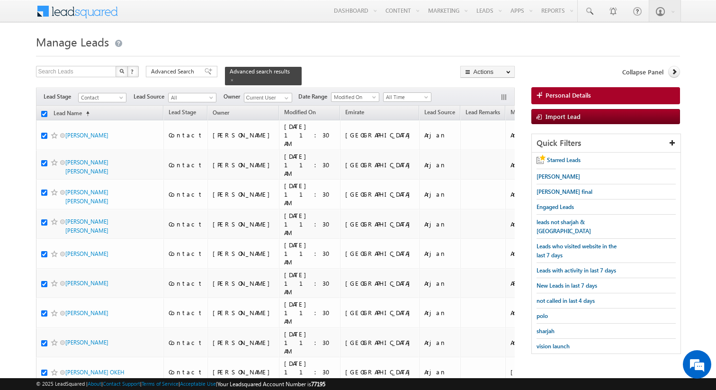
checkbox input "true"
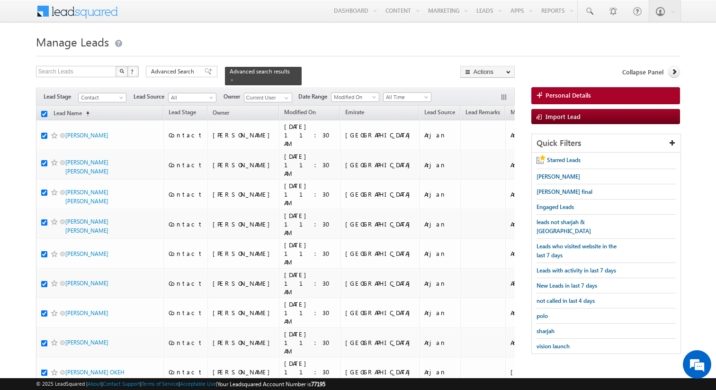
checkbox input "true"
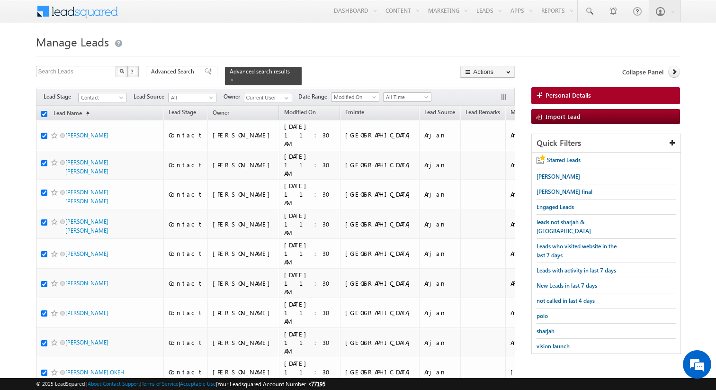
checkbox input "true"
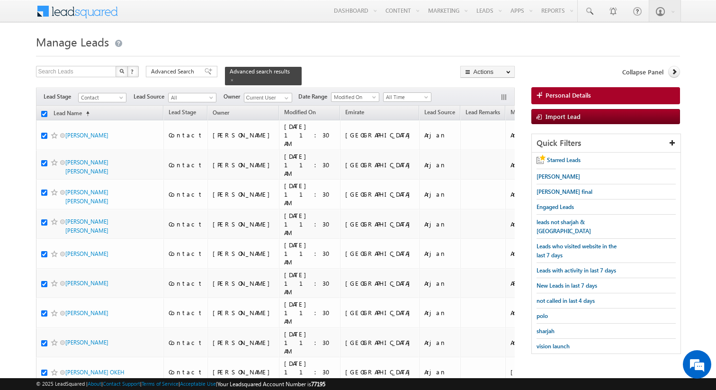
checkbox input "true"
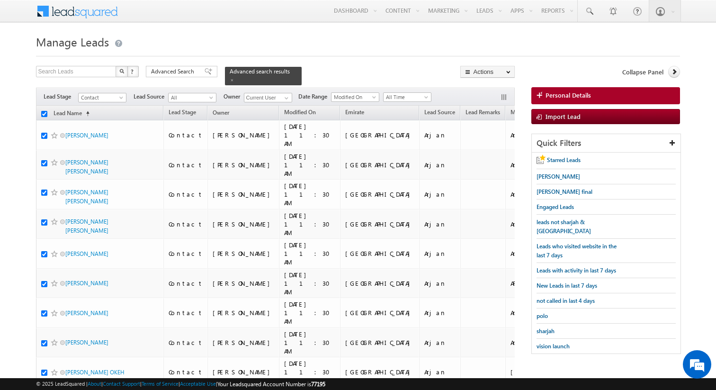
checkbox input "true"
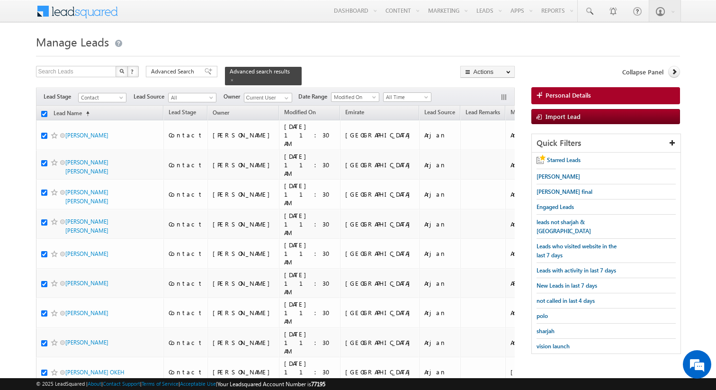
checkbox input "true"
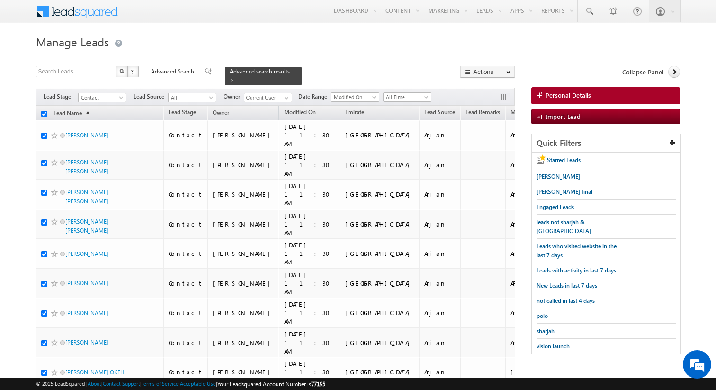
checkbox input "true"
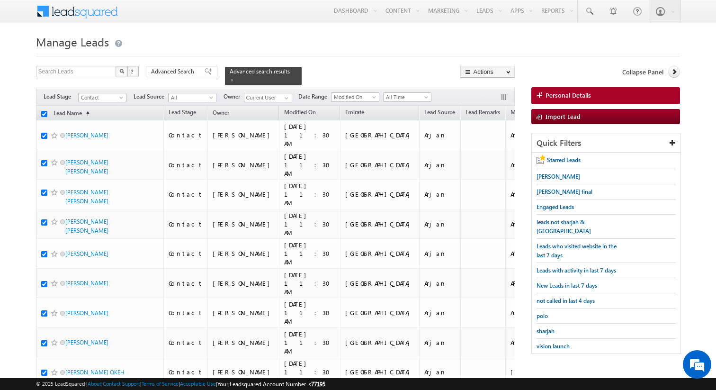
checkbox input "true"
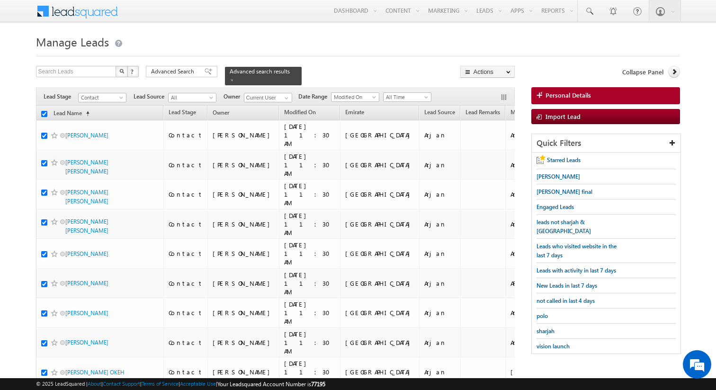
checkbox input "true"
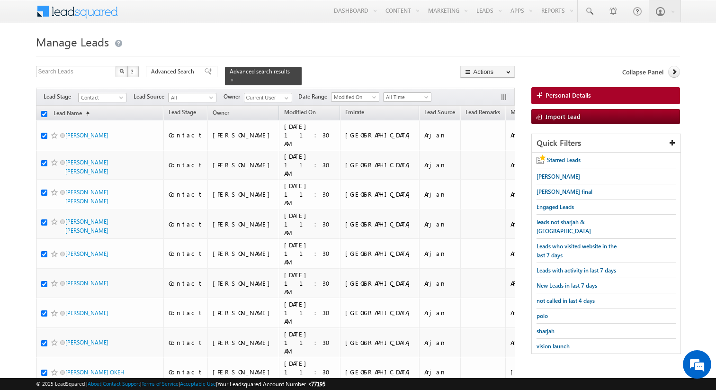
checkbox input "true"
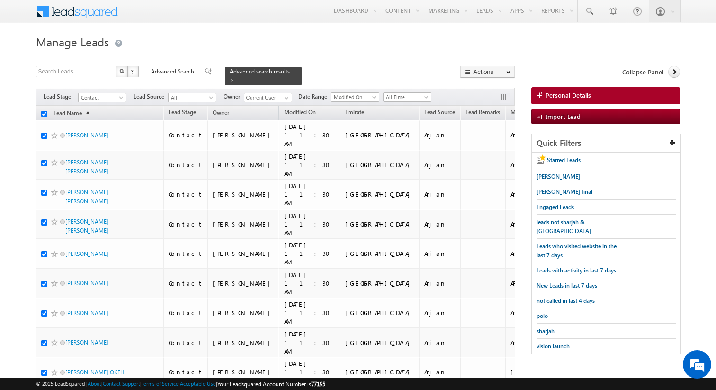
checkbox input "true"
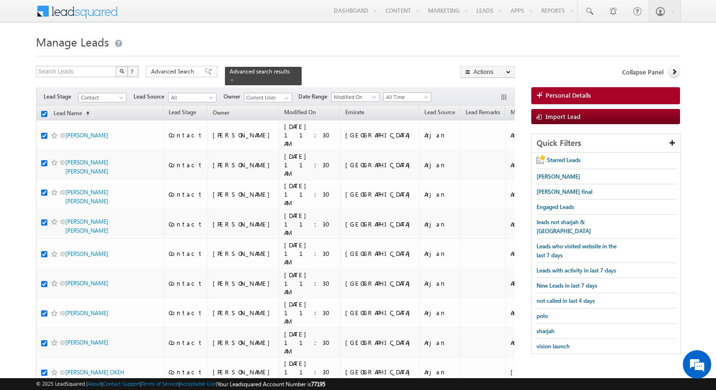
checkbox input "true"
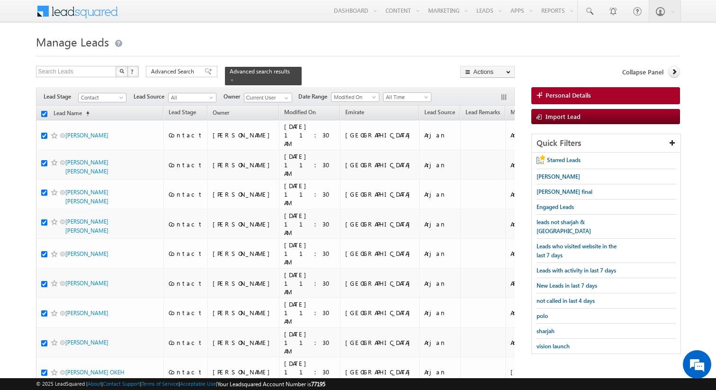
checkbox input "true"
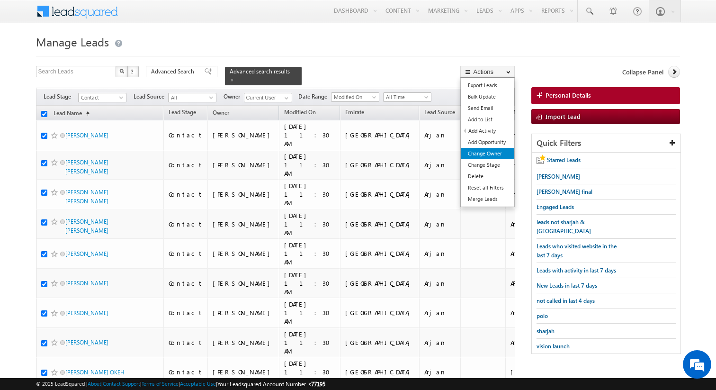
click at [496, 154] on link "Change Owner" at bounding box center [488, 153] width 54 height 11
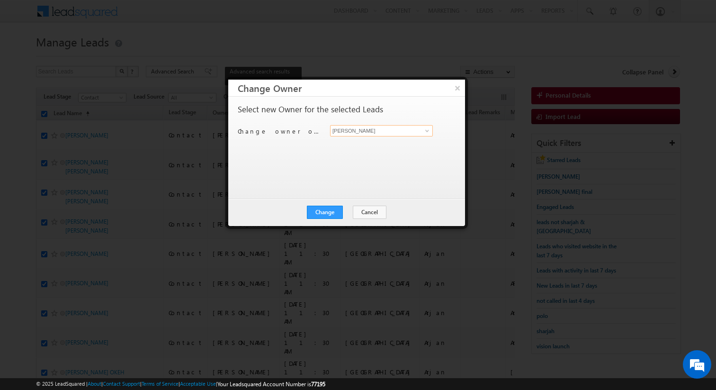
click at [364, 134] on input "[PERSON_NAME]" at bounding box center [381, 130] width 103 height 11
click at [334, 212] on button "Change" at bounding box center [325, 212] width 36 height 13
